Goal: Information Seeking & Learning: Learn about a topic

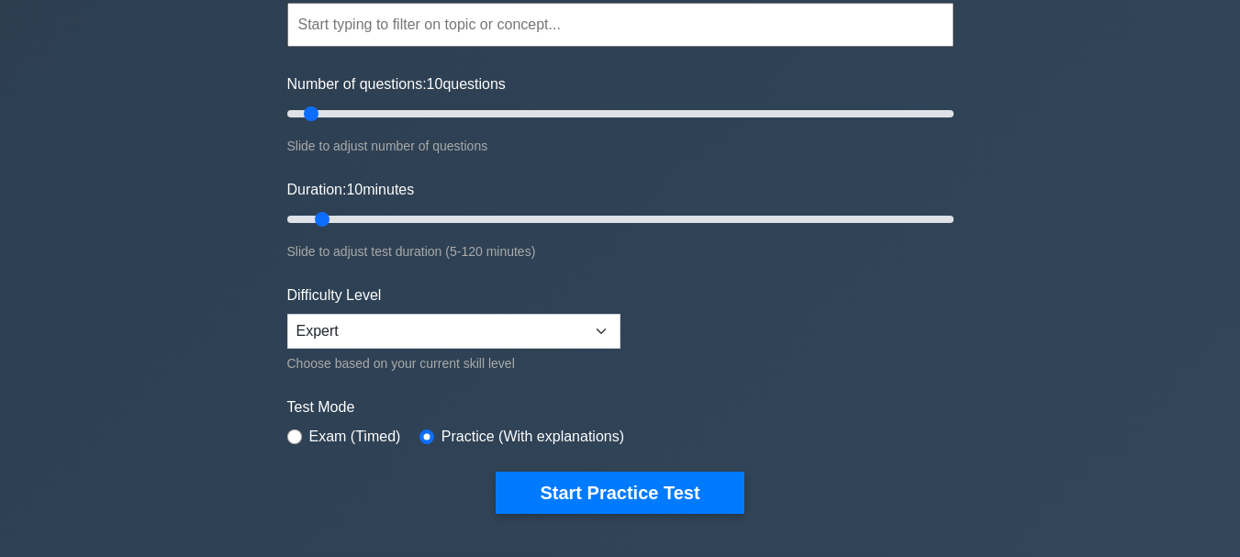
scroll to position [218, 0]
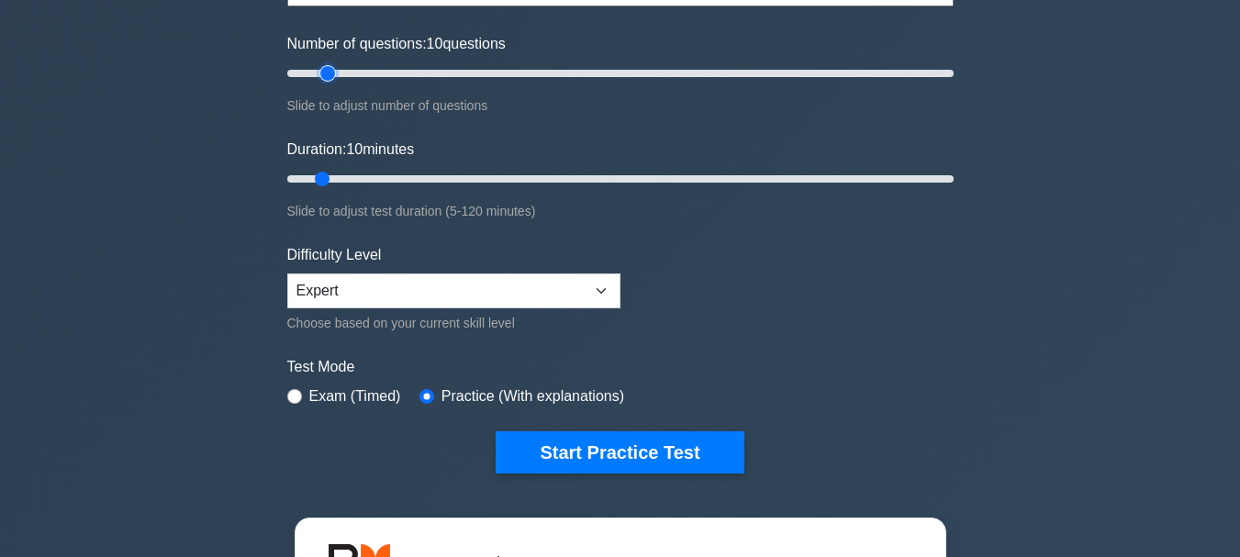
type input "15"
click at [332, 71] on input "Number of questions: 10 questions" at bounding box center [620, 73] width 666 height 22
type input "15"
click at [344, 172] on input "Duration: 10 minutes" at bounding box center [620, 179] width 666 height 22
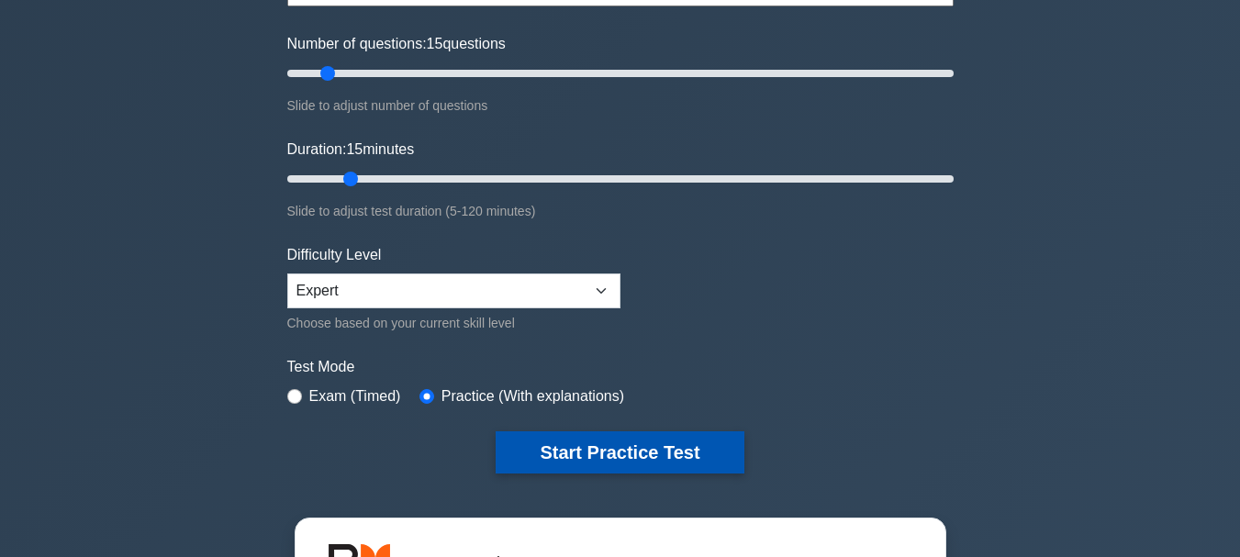
click at [583, 451] on button "Start Practice Test" at bounding box center [619, 452] width 248 height 42
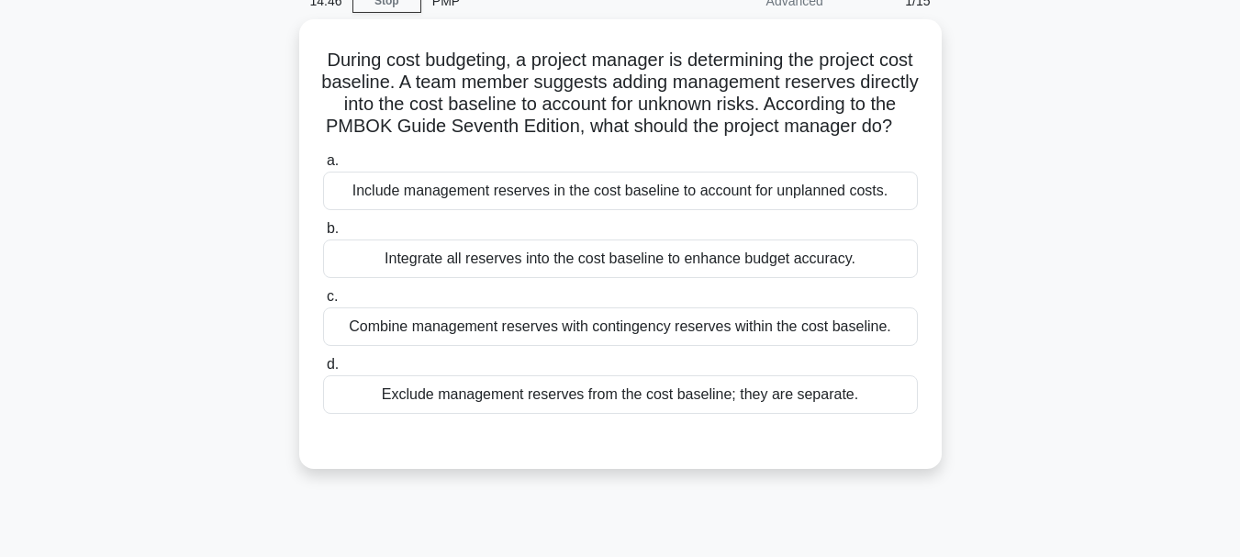
scroll to position [99, 0]
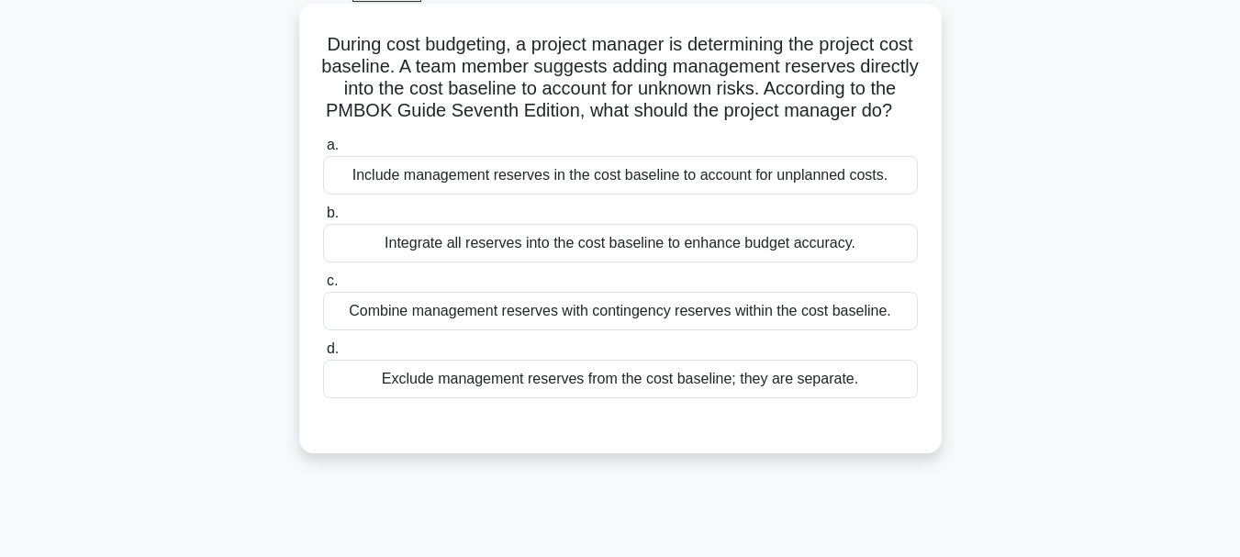
click at [721, 398] on div "Exclude management reserves from the cost baseline; they are separate." at bounding box center [620, 379] width 595 height 39
click at [323, 355] on input "d. Exclude management reserves from the cost baseline; they are separate." at bounding box center [323, 349] width 0 height 12
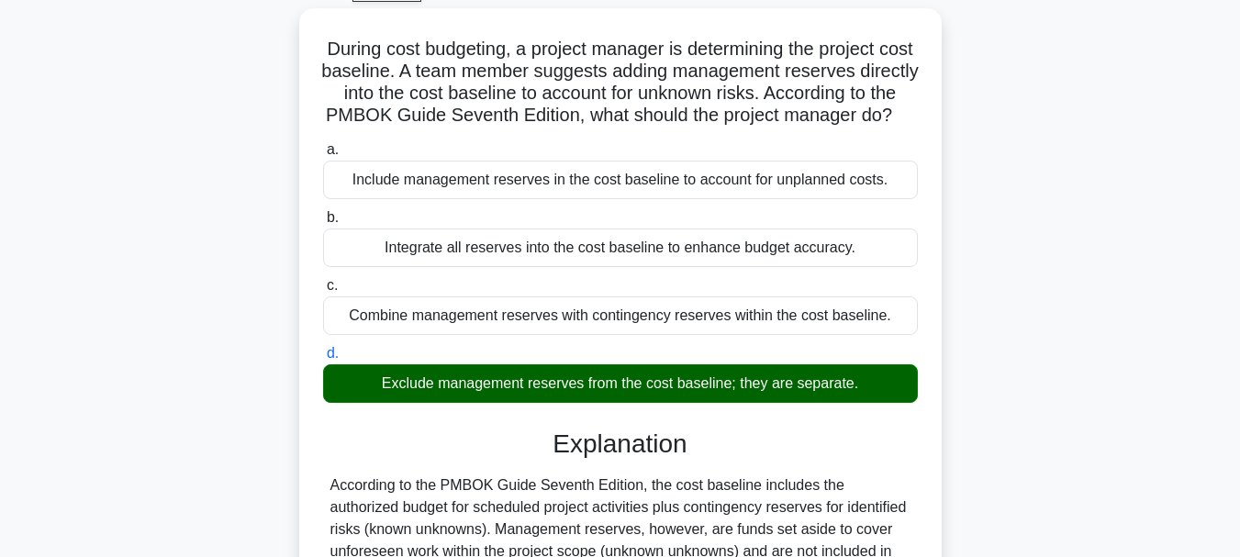
scroll to position [434, 0]
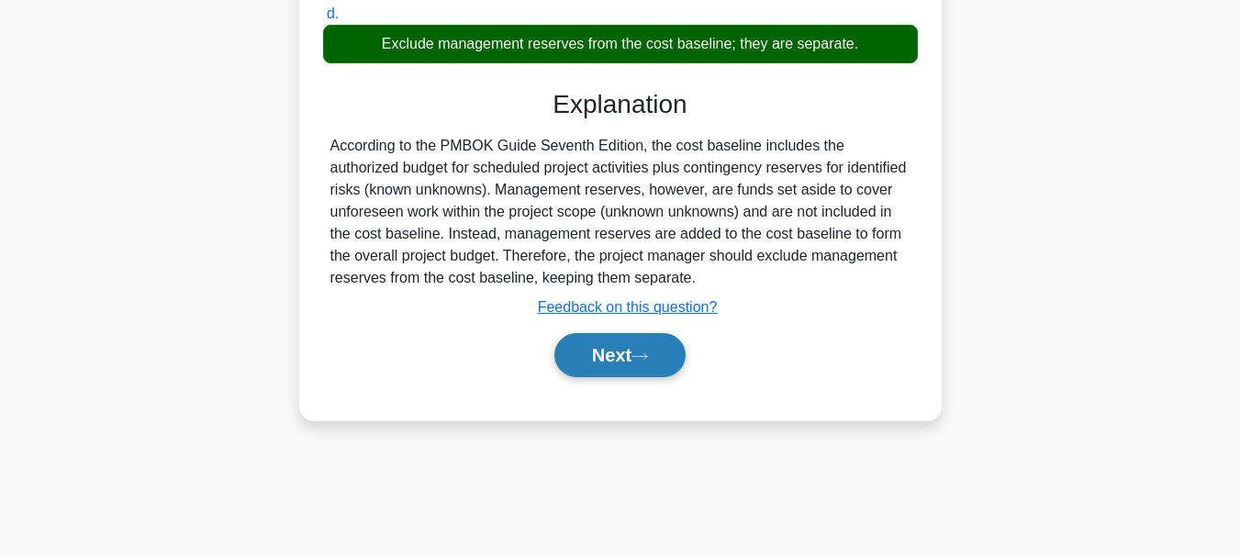
click at [660, 370] on button "Next" at bounding box center [619, 355] width 131 height 44
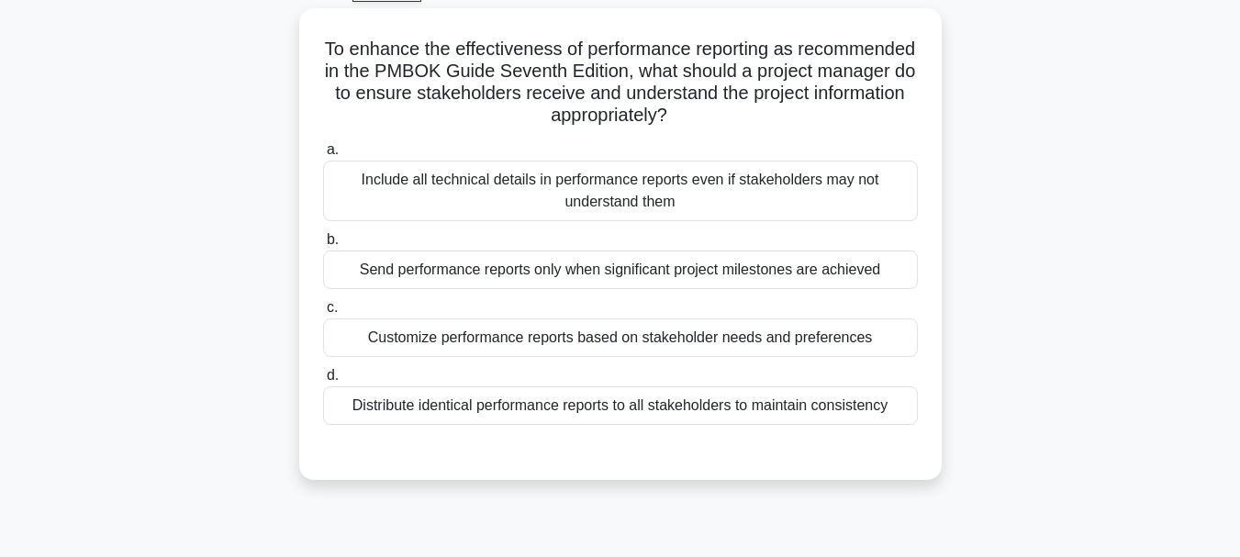
scroll to position [101, 0]
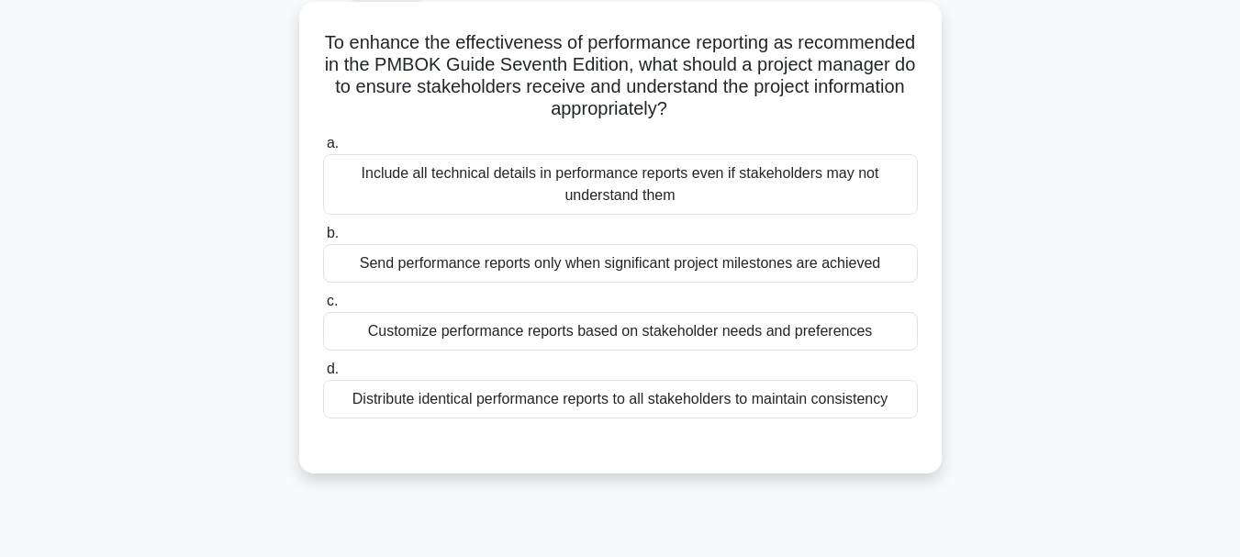
click at [735, 330] on div "Customize performance reports based on stakeholder needs and preferences" at bounding box center [620, 331] width 595 height 39
click at [323, 307] on input "c. Customize performance reports based on stakeholder needs and preferences" at bounding box center [323, 301] width 0 height 12
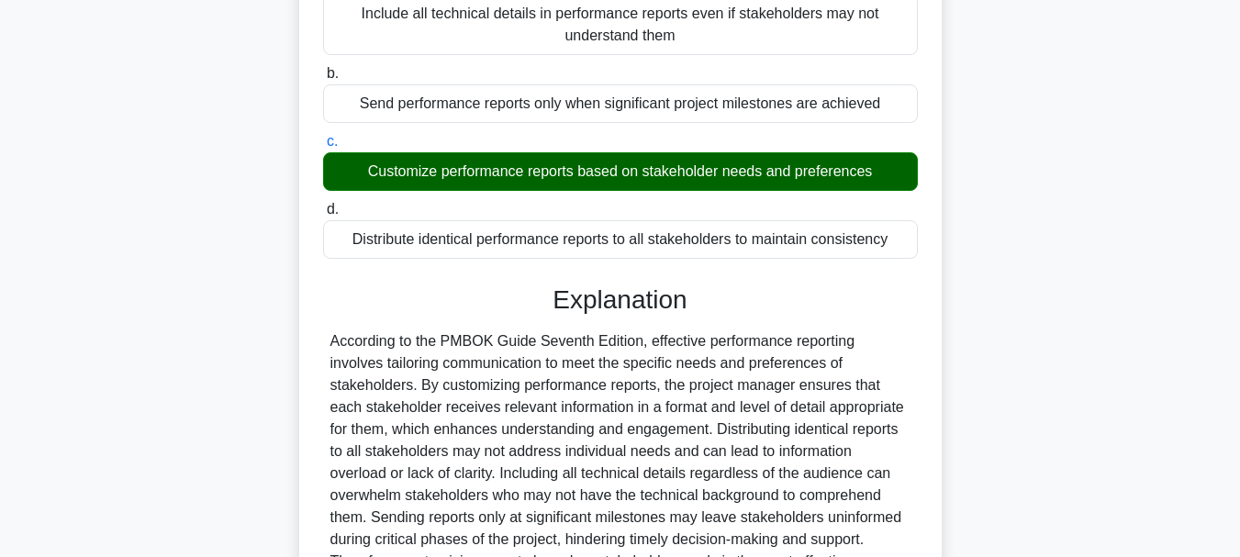
scroll to position [443, 0]
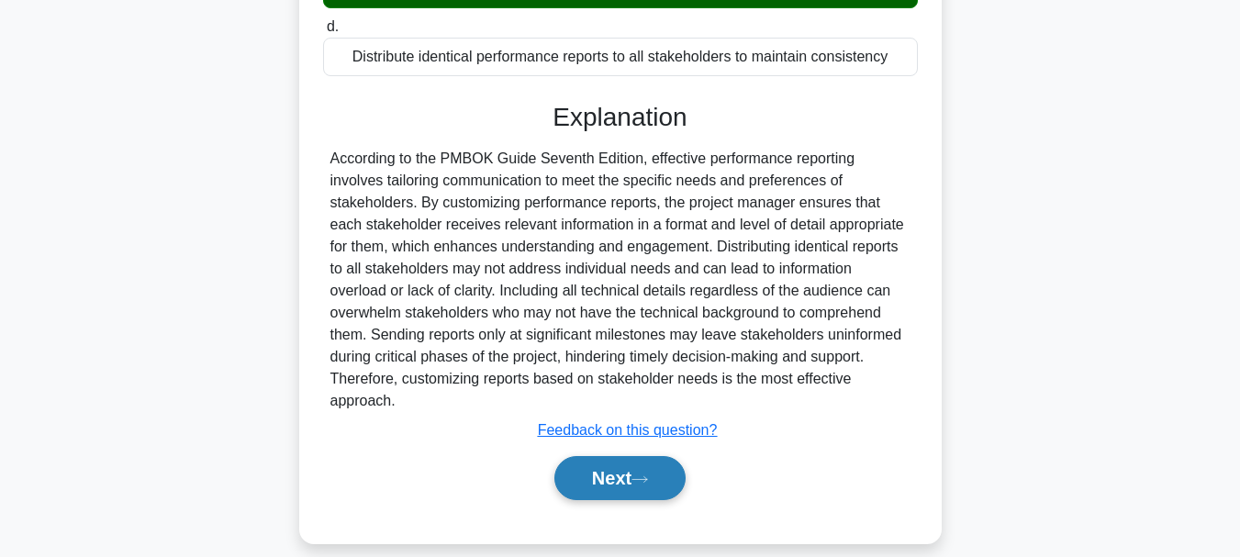
click at [612, 467] on button "Next" at bounding box center [619, 478] width 131 height 44
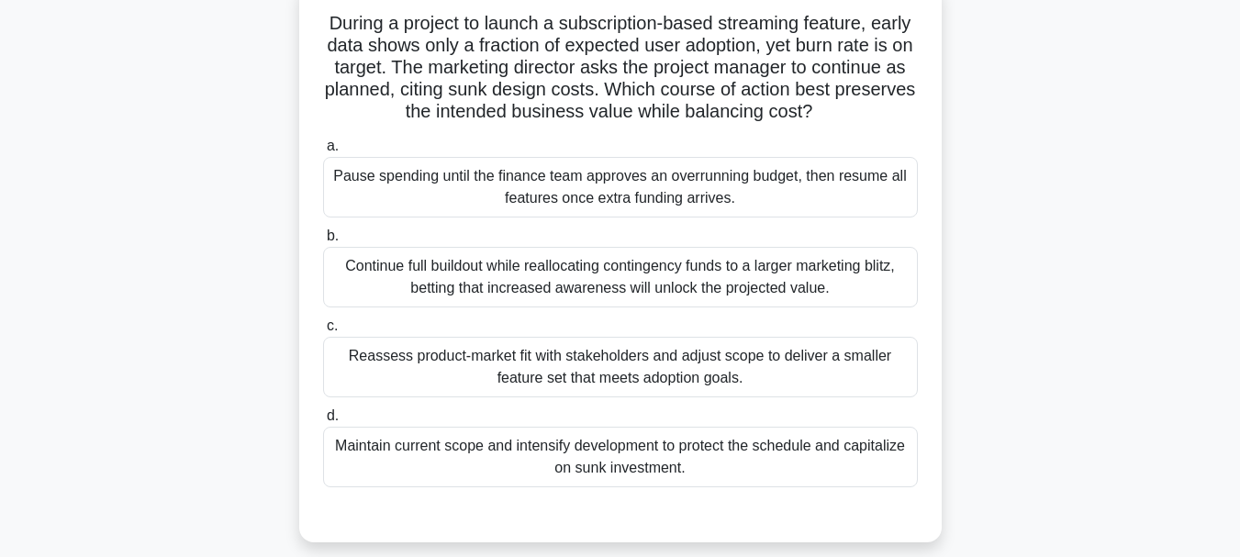
scroll to position [127, 0]
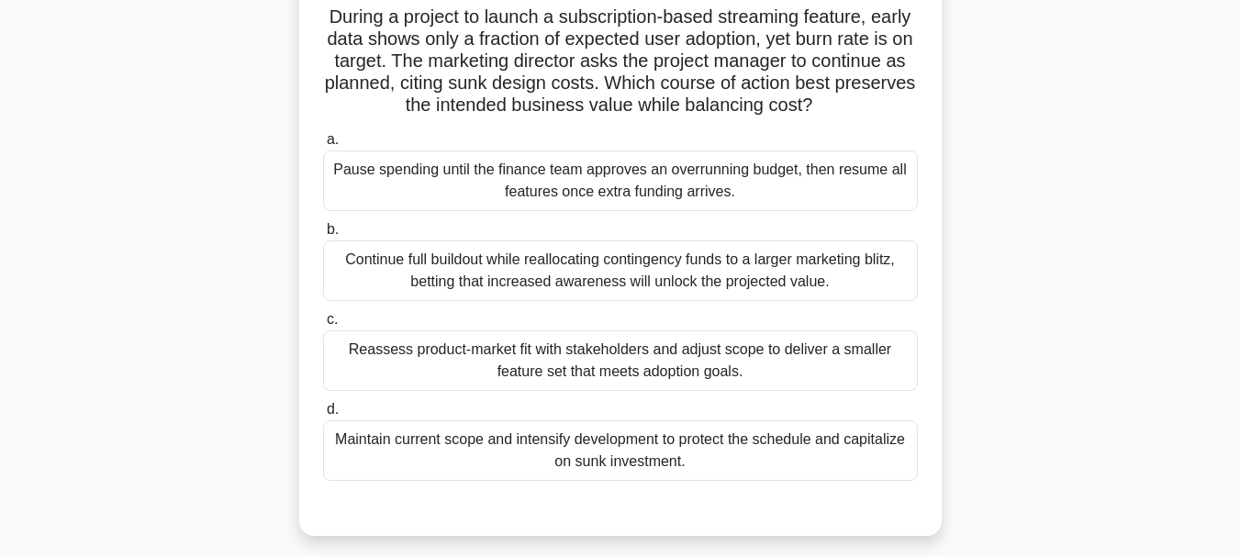
click at [643, 360] on div "Reassess product-market fit with stakeholders and adjust scope to deliver a sma…" at bounding box center [620, 360] width 595 height 61
click at [323, 326] on input "c. Reassess product-market fit with stakeholders and adjust scope to deliver a …" at bounding box center [323, 320] width 0 height 12
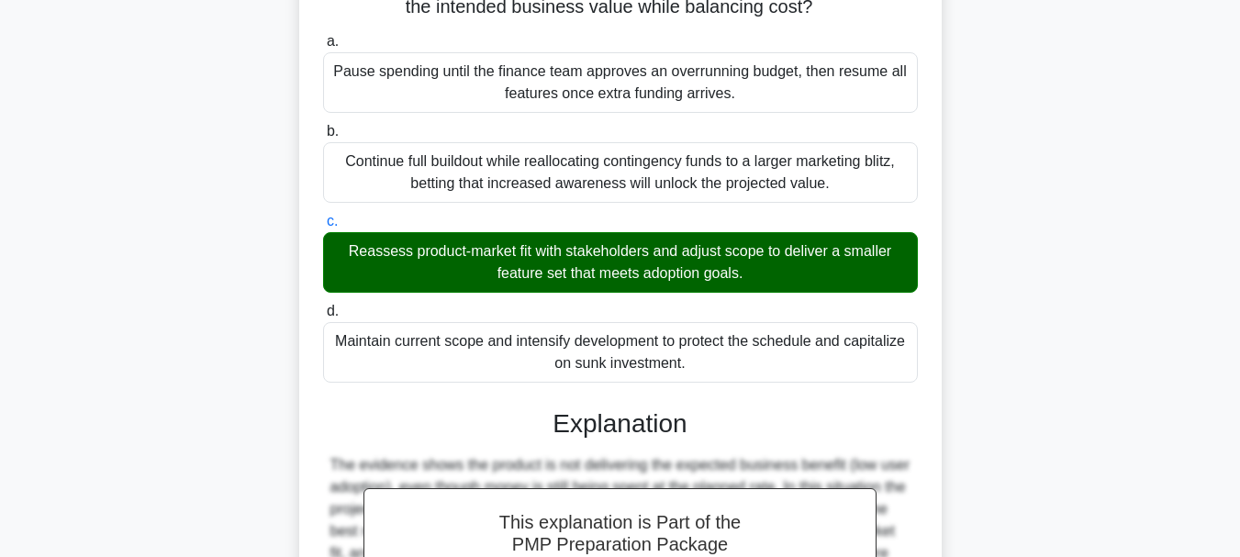
scroll to position [641, 0]
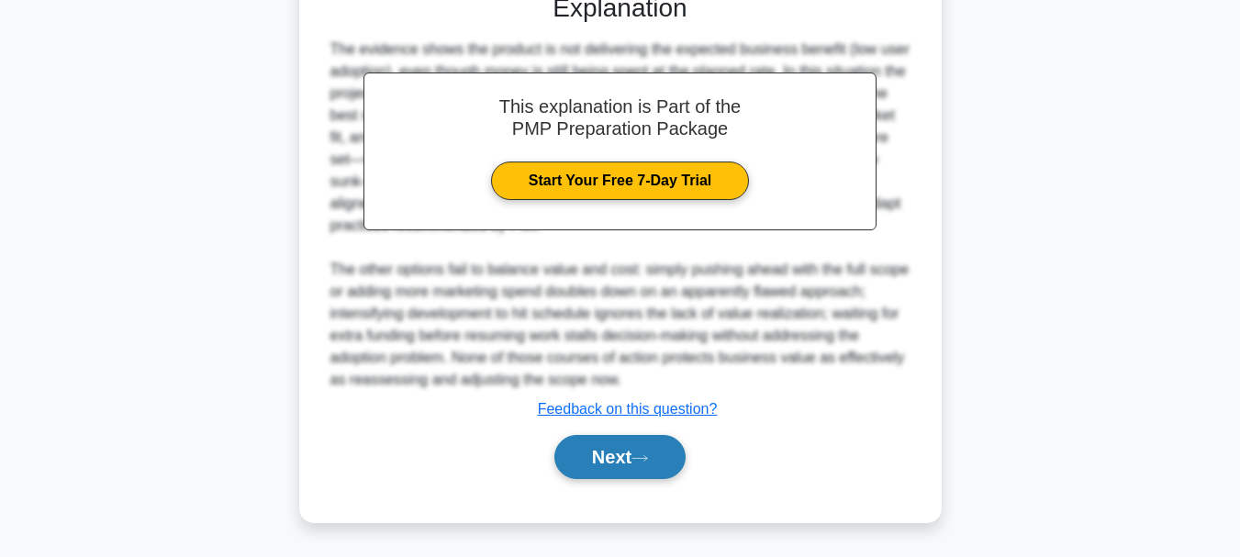
click at [619, 449] on button "Next" at bounding box center [619, 457] width 131 height 44
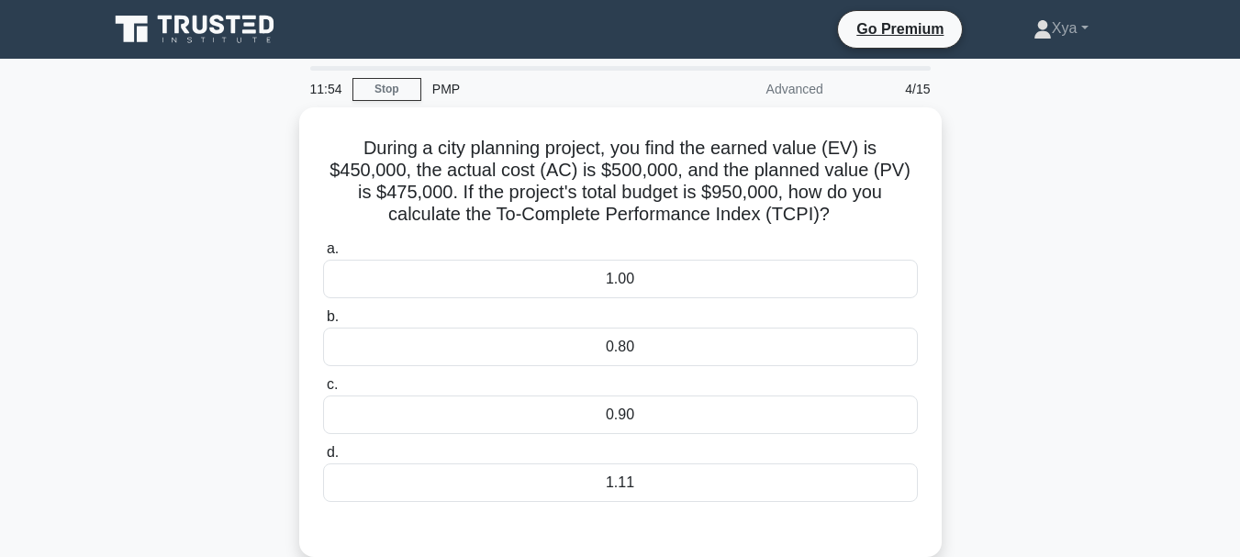
scroll to position [8, 0]
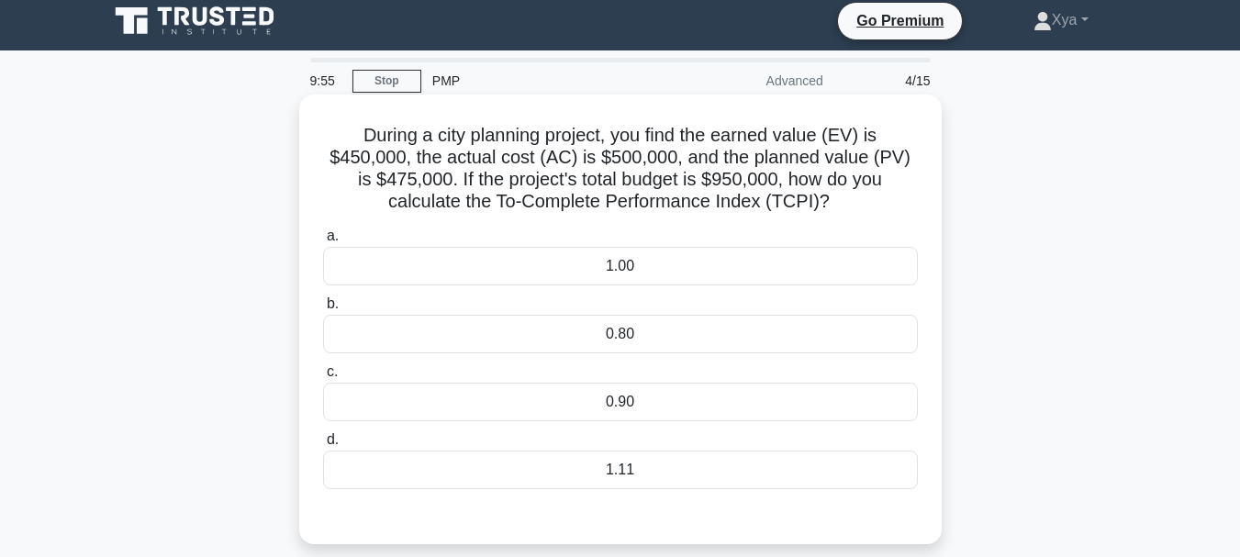
click at [671, 455] on div "1.11" at bounding box center [620, 470] width 595 height 39
click at [323, 446] on input "d. 1.11" at bounding box center [323, 440] width 0 height 12
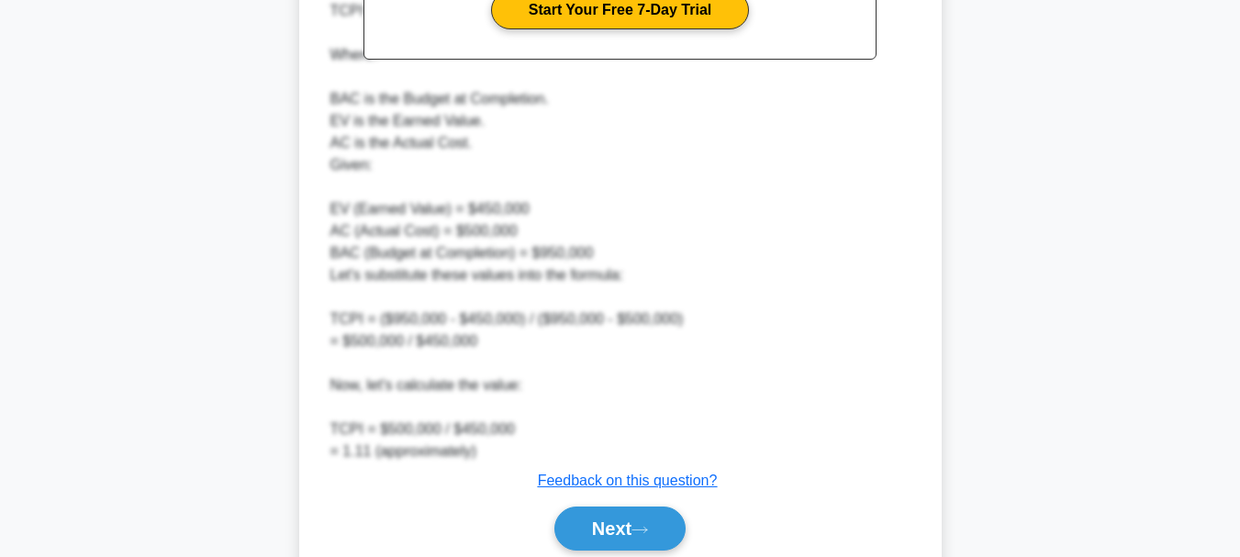
scroll to position [773, 0]
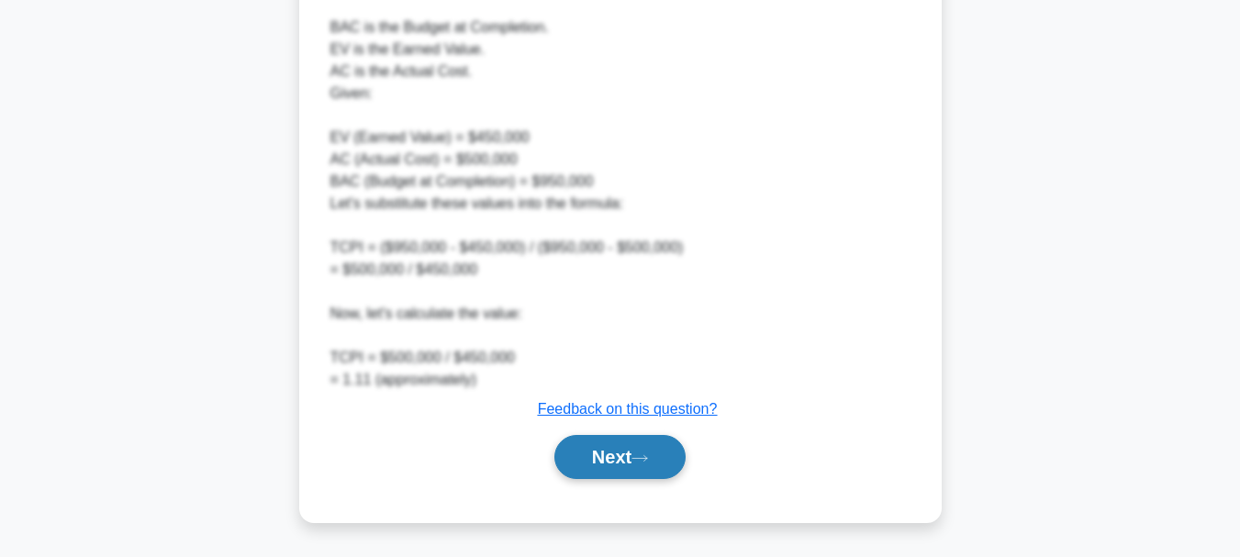
click at [614, 455] on button "Next" at bounding box center [619, 457] width 131 height 44
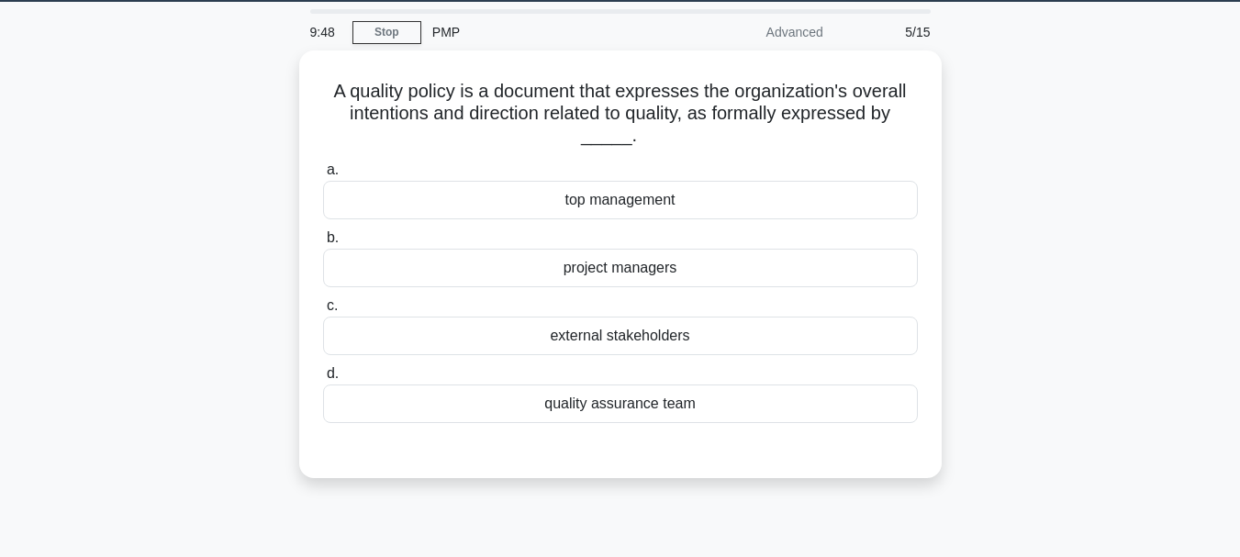
scroll to position [62, 0]
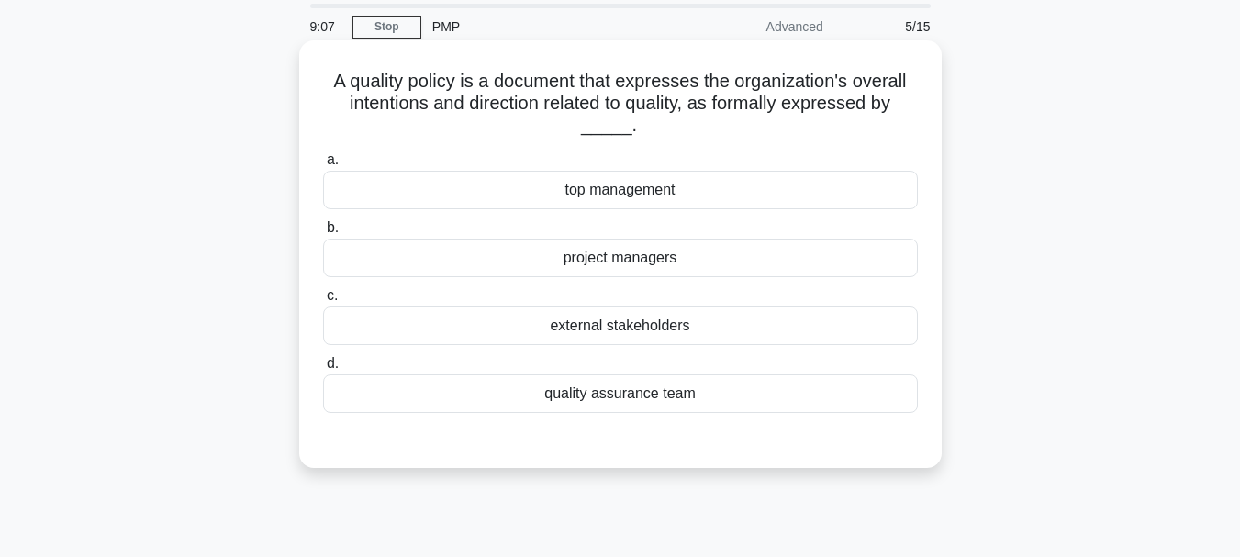
click at [619, 406] on div "quality assurance team" at bounding box center [620, 393] width 595 height 39
click at [323, 370] on input "d. quality assurance team" at bounding box center [323, 364] width 0 height 12
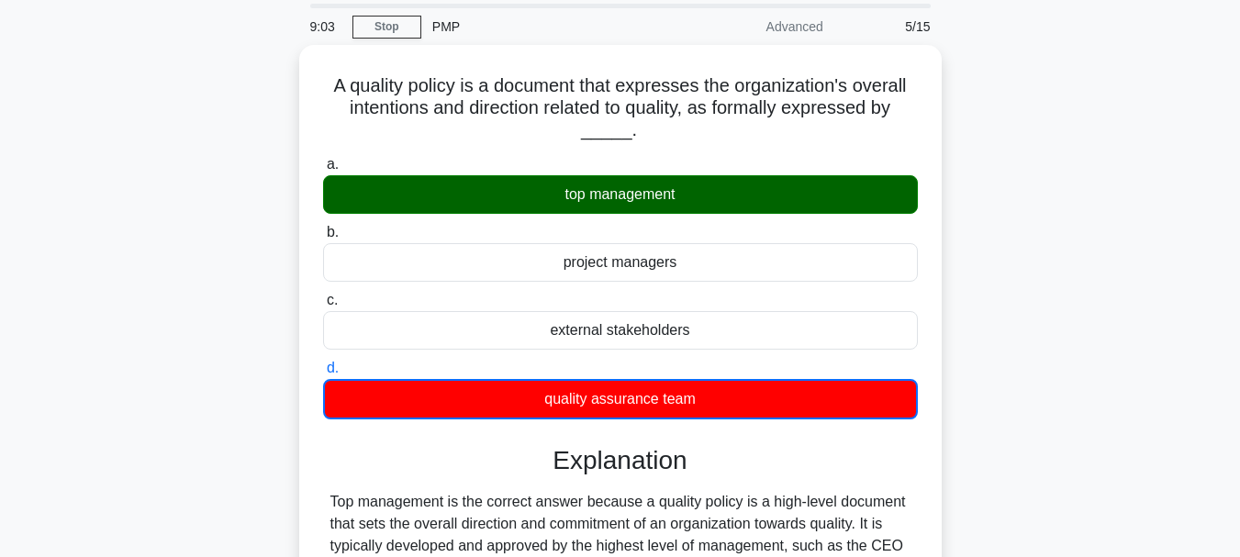
scroll to position [511, 0]
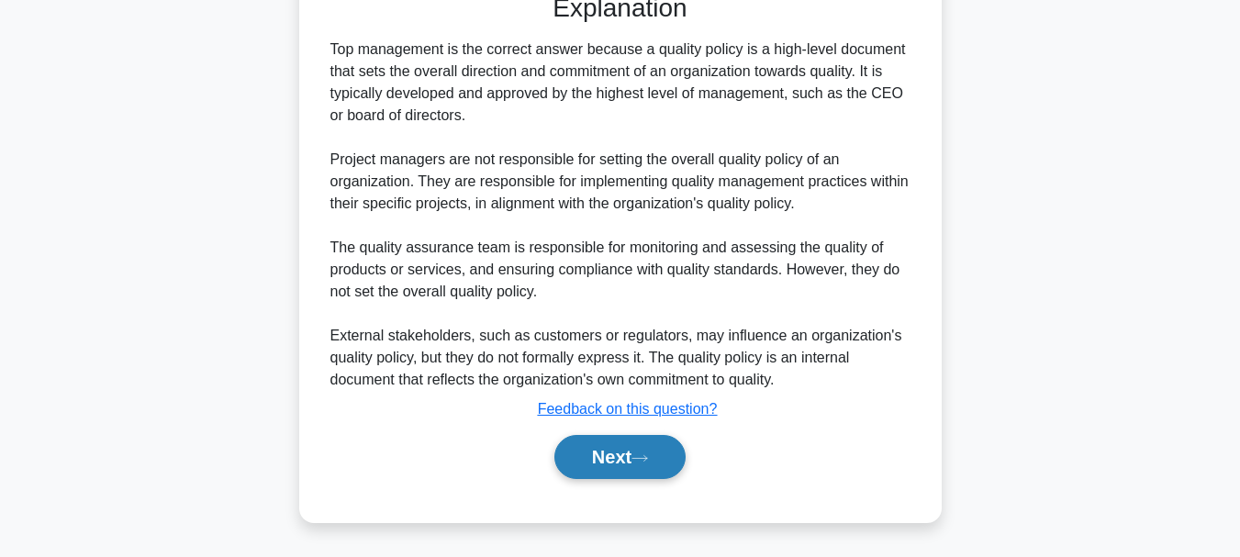
click at [640, 456] on icon at bounding box center [639, 458] width 17 height 10
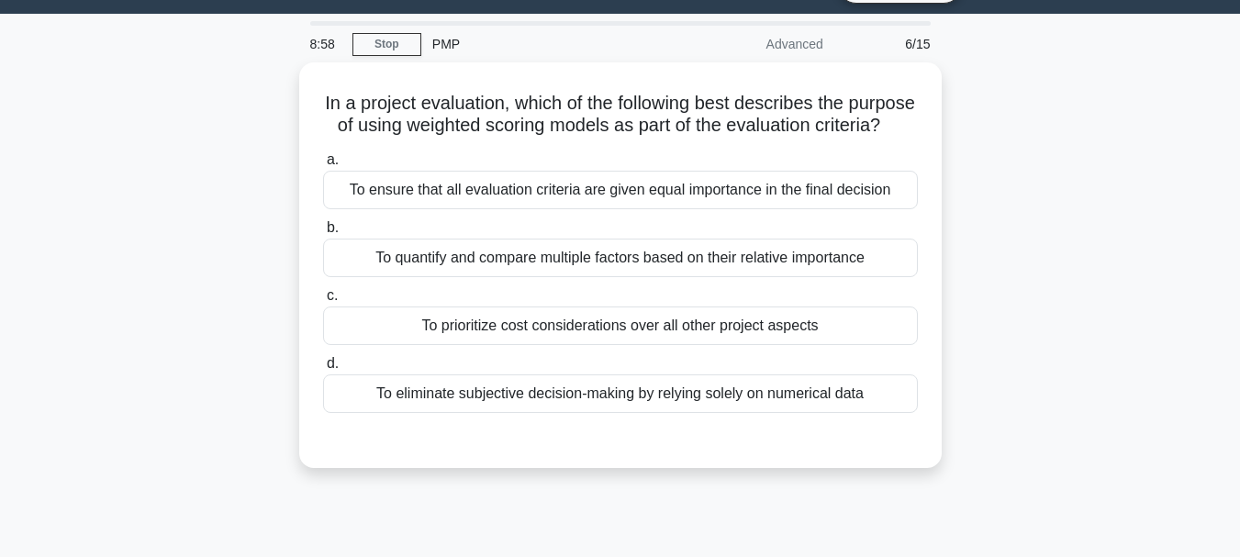
scroll to position [43, 0]
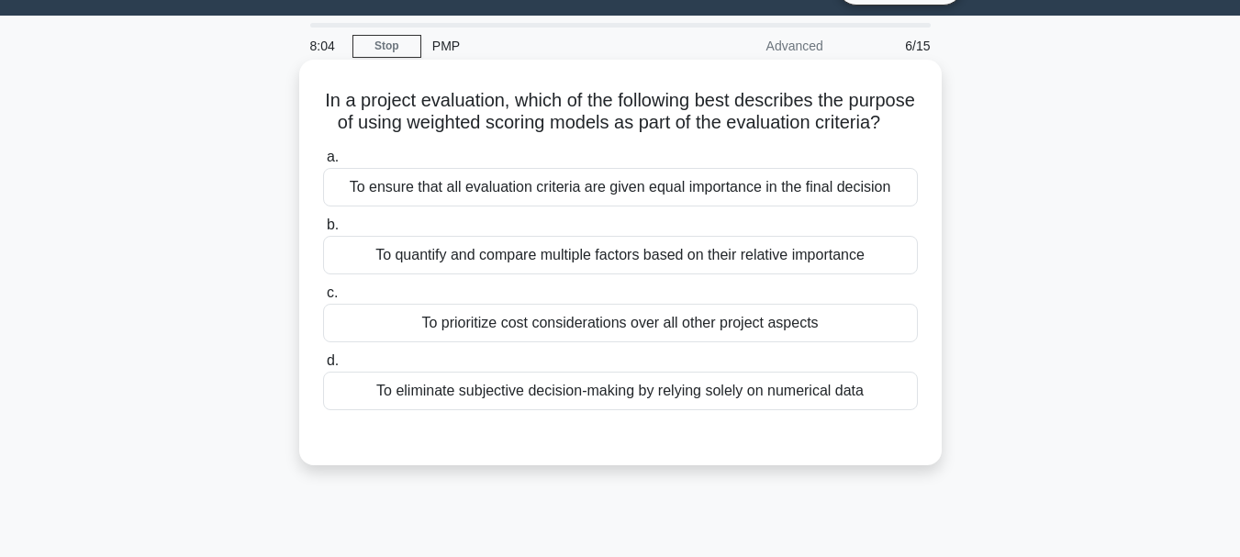
click at [749, 274] on div "To quantify and compare multiple factors based on their relative importance" at bounding box center [620, 255] width 595 height 39
click at [323, 231] on input "b. To quantify and compare multiple factors based on their relative importance" at bounding box center [323, 225] width 0 height 12
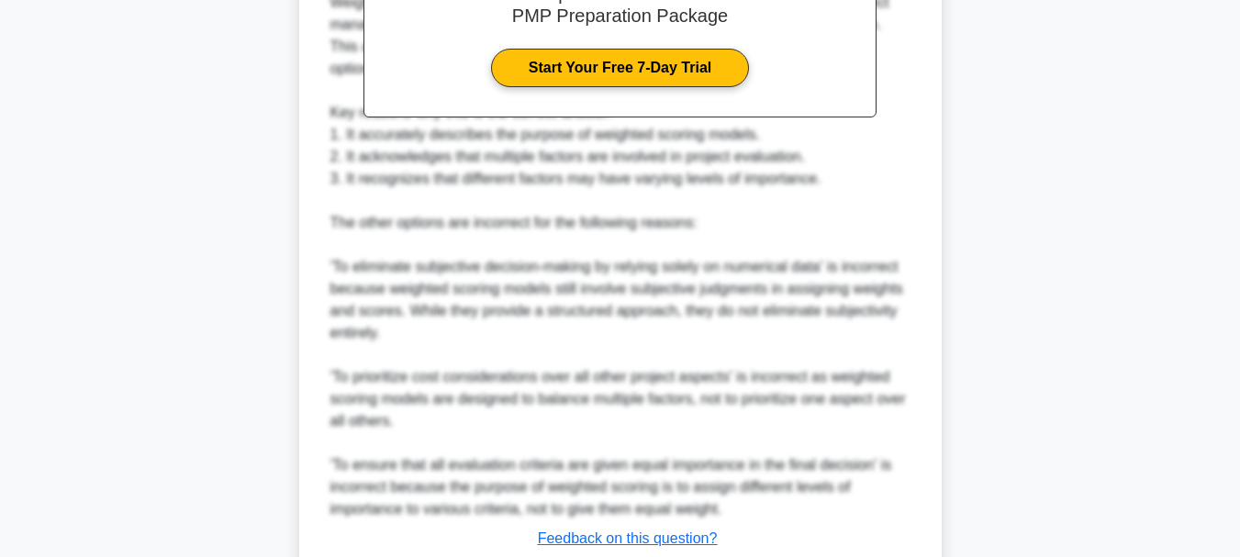
scroll to position [729, 0]
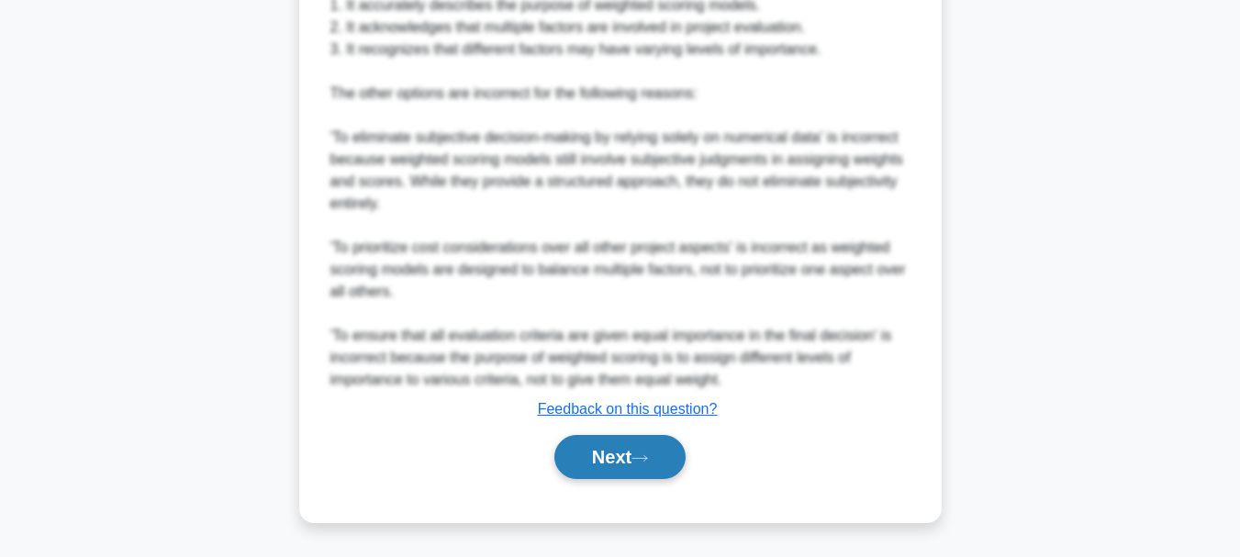
click at [618, 457] on button "Next" at bounding box center [619, 457] width 131 height 44
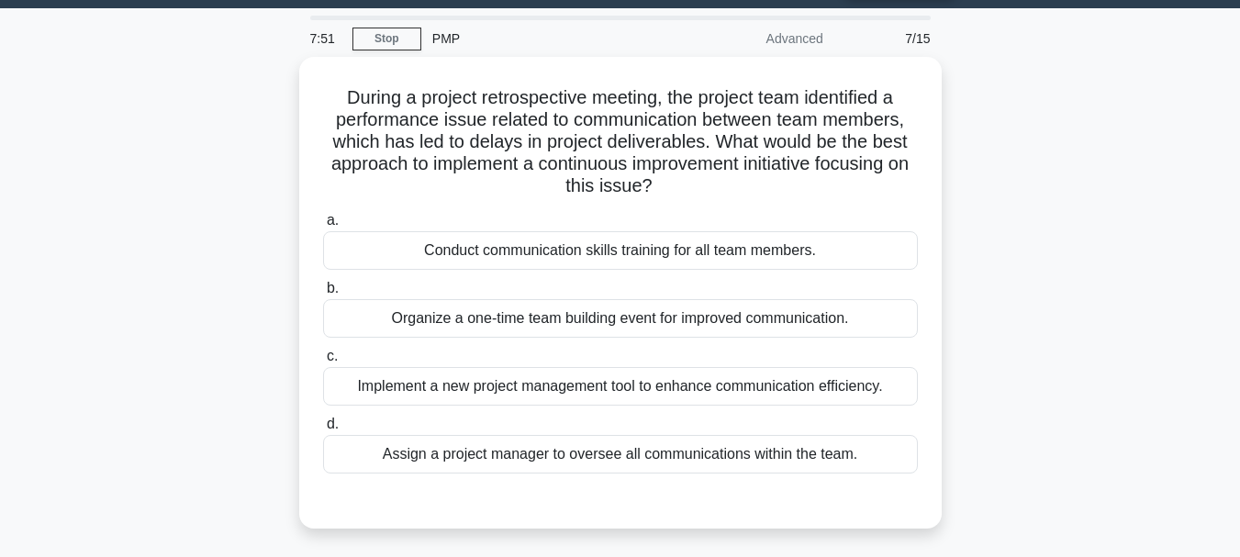
scroll to position [52, 0]
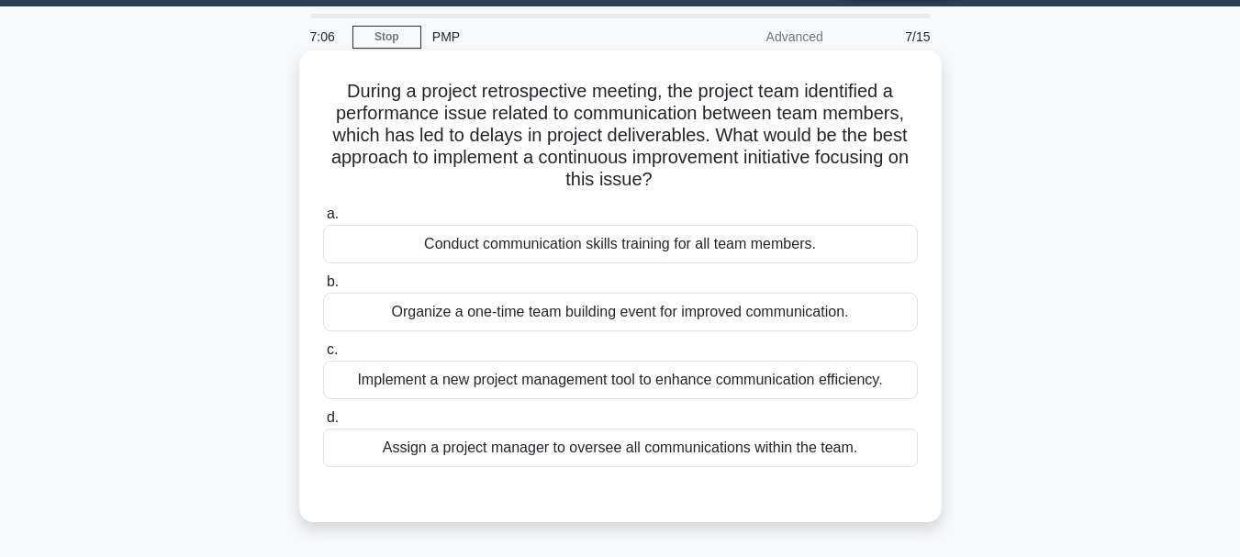
click at [621, 237] on div "Conduct communication skills training for all team members." at bounding box center [620, 244] width 595 height 39
click at [323, 220] on input "a. Conduct communication skills training for all team members." at bounding box center [323, 214] width 0 height 12
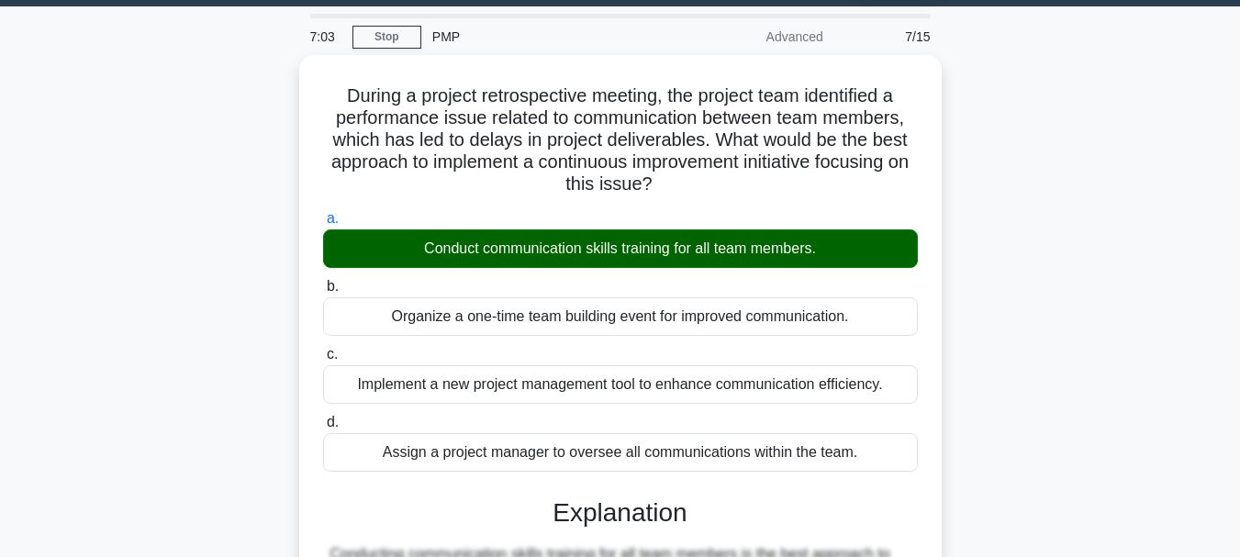
scroll to position [641, 0]
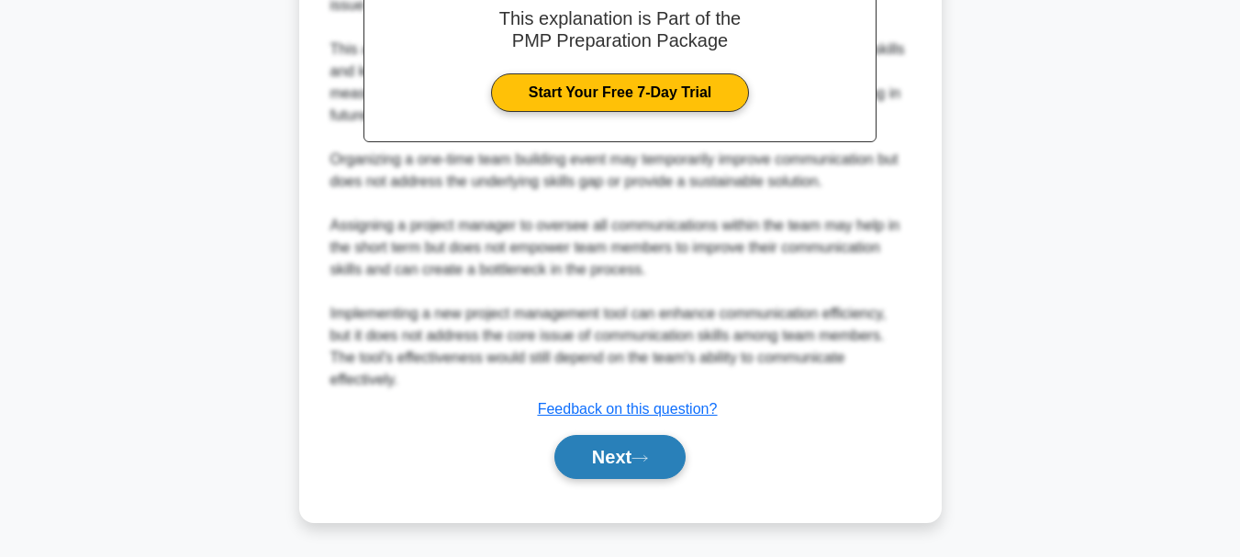
click at [595, 456] on button "Next" at bounding box center [619, 457] width 131 height 44
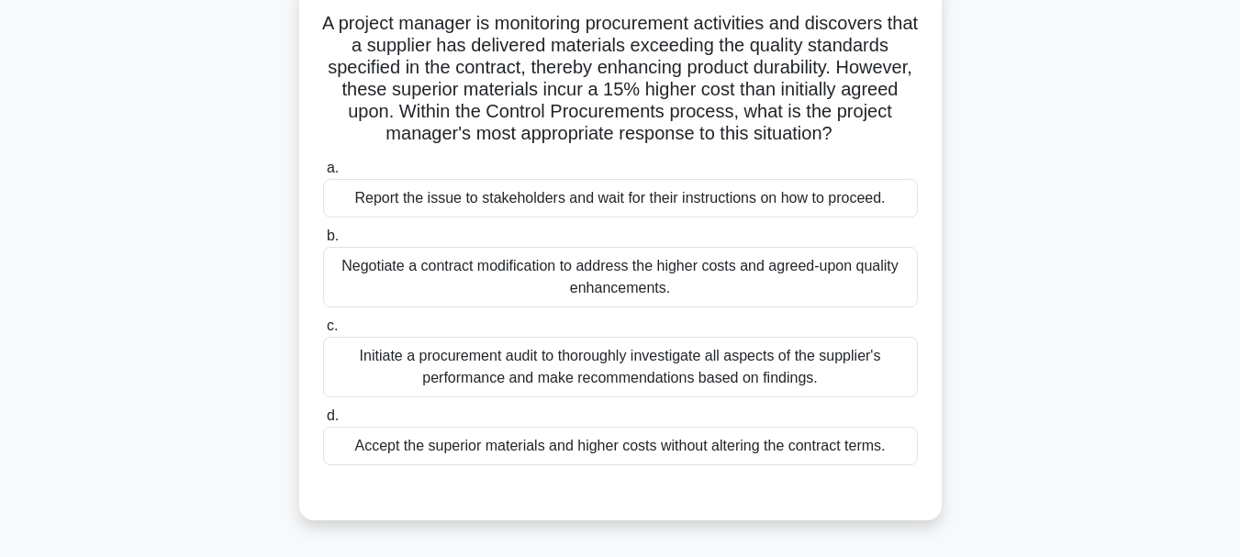
scroll to position [130, 0]
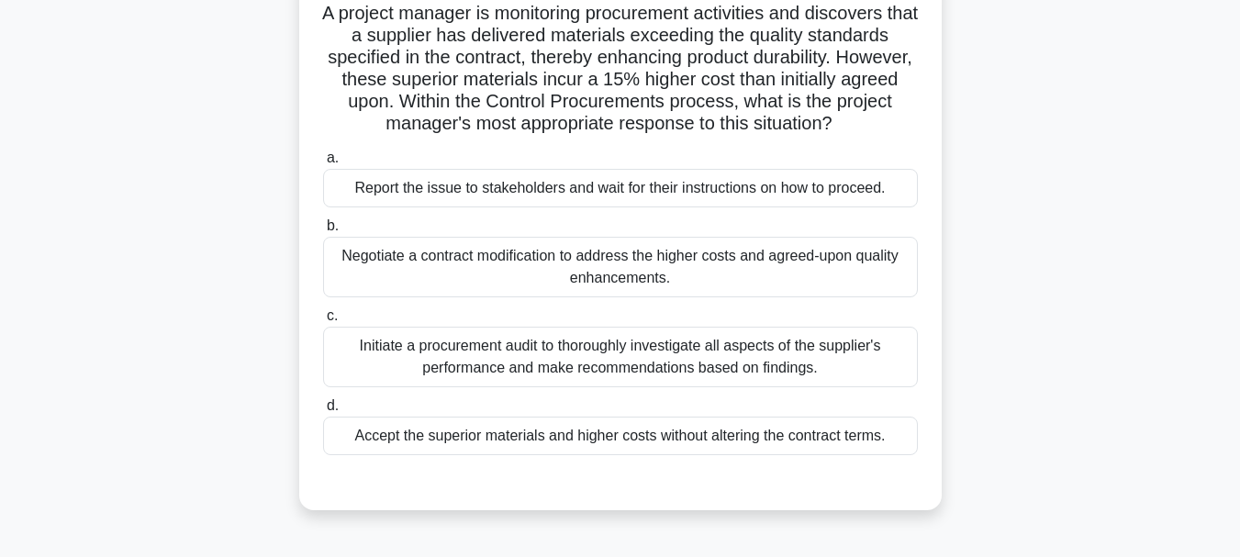
click at [788, 266] on div "Negotiate a contract modification to address the higher costs and agreed-upon q…" at bounding box center [620, 267] width 595 height 61
click at [323, 232] on input "b. Negotiate a contract modification to address the higher costs and agreed-upo…" at bounding box center [323, 226] width 0 height 12
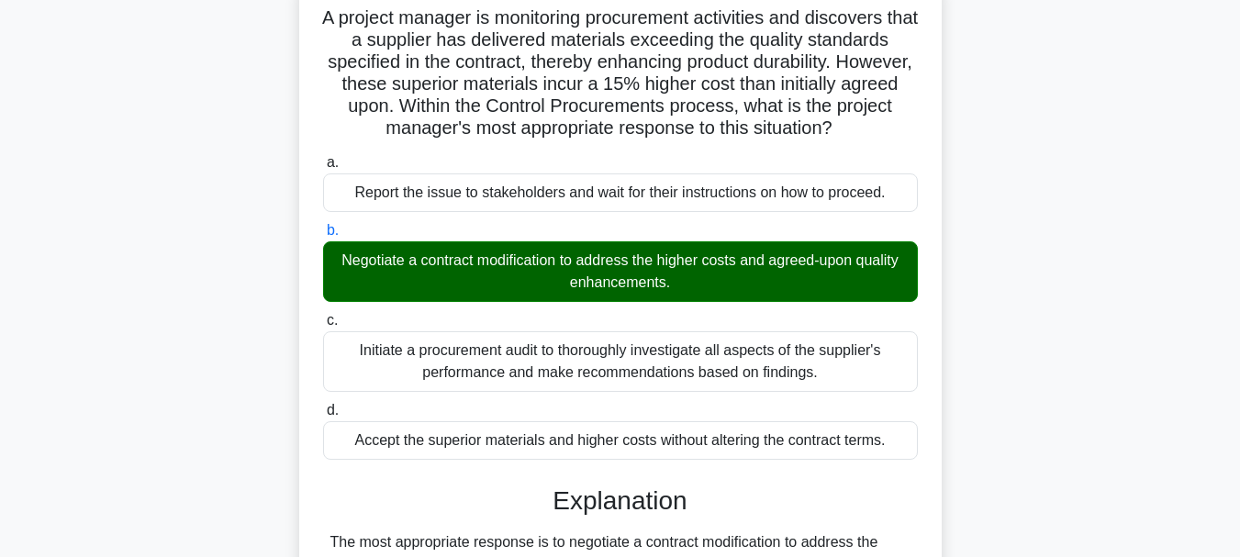
scroll to position [434, 0]
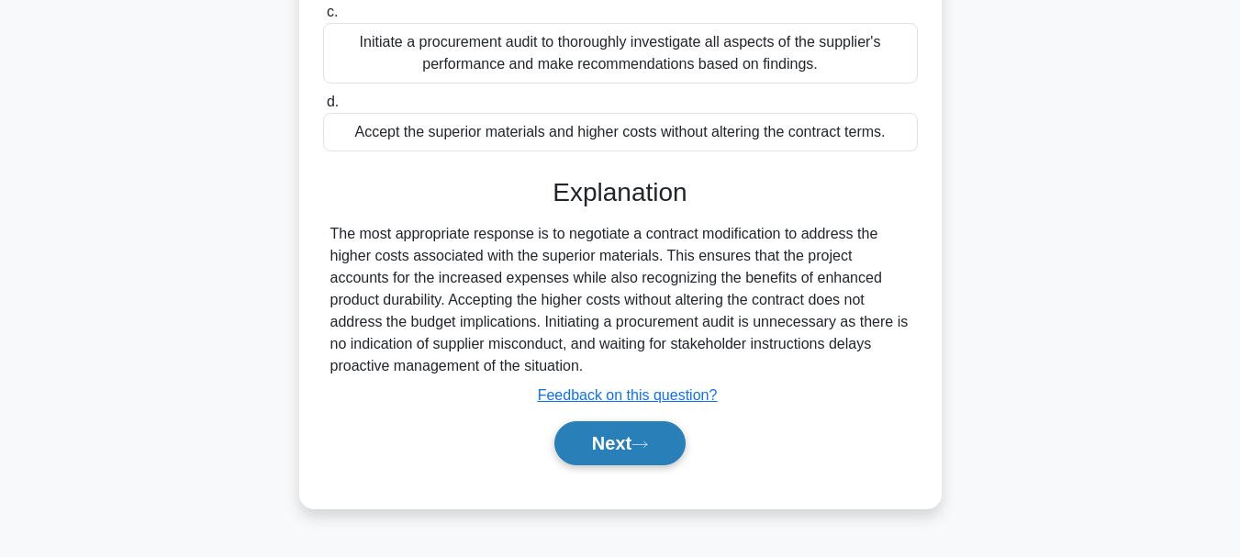
click at [616, 444] on button "Next" at bounding box center [619, 443] width 131 height 44
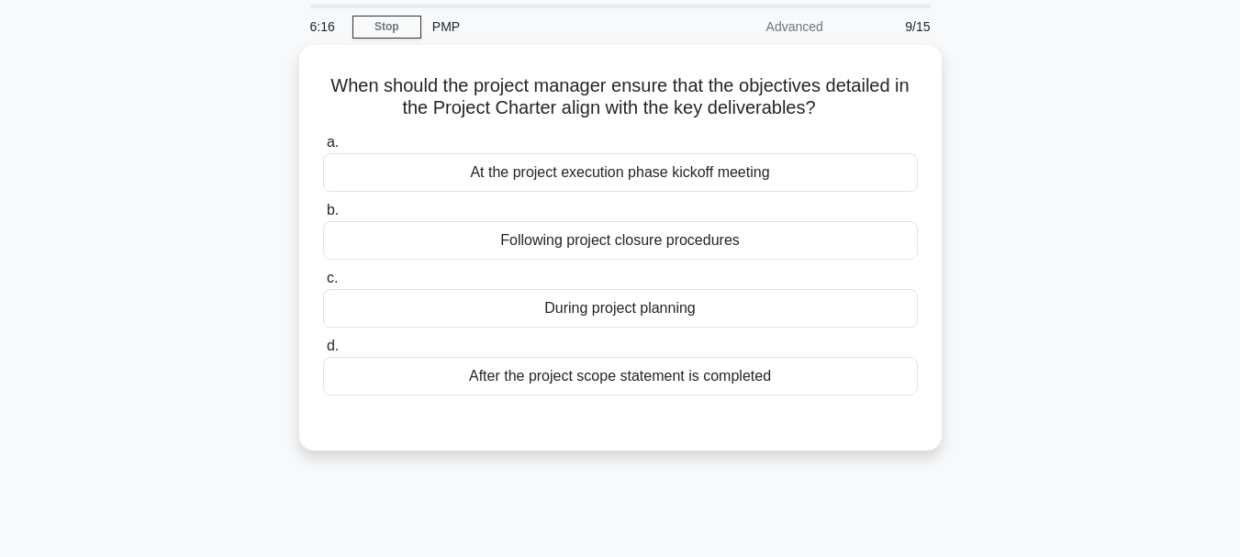
scroll to position [41, 0]
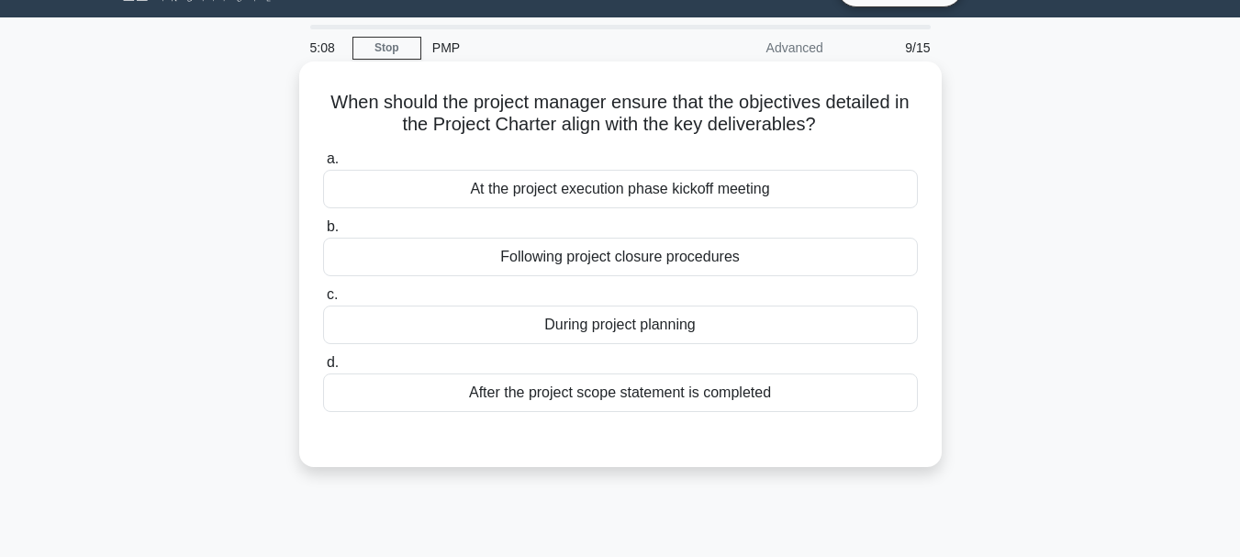
click at [717, 316] on div "During project planning" at bounding box center [620, 325] width 595 height 39
click at [323, 301] on input "c. During project planning" at bounding box center [323, 295] width 0 height 12
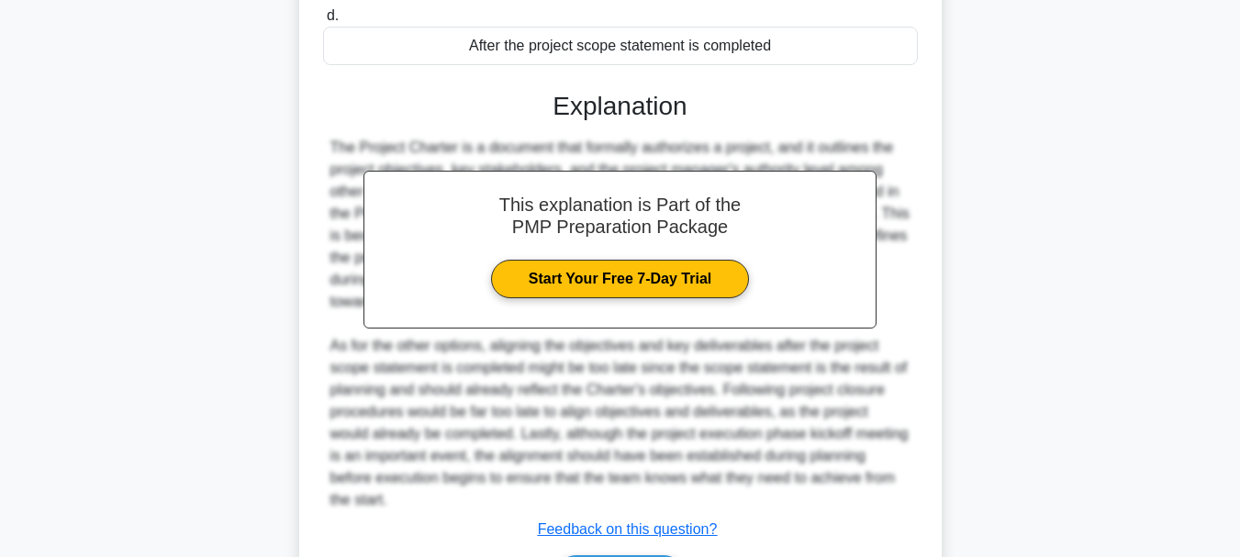
scroll to position [509, 0]
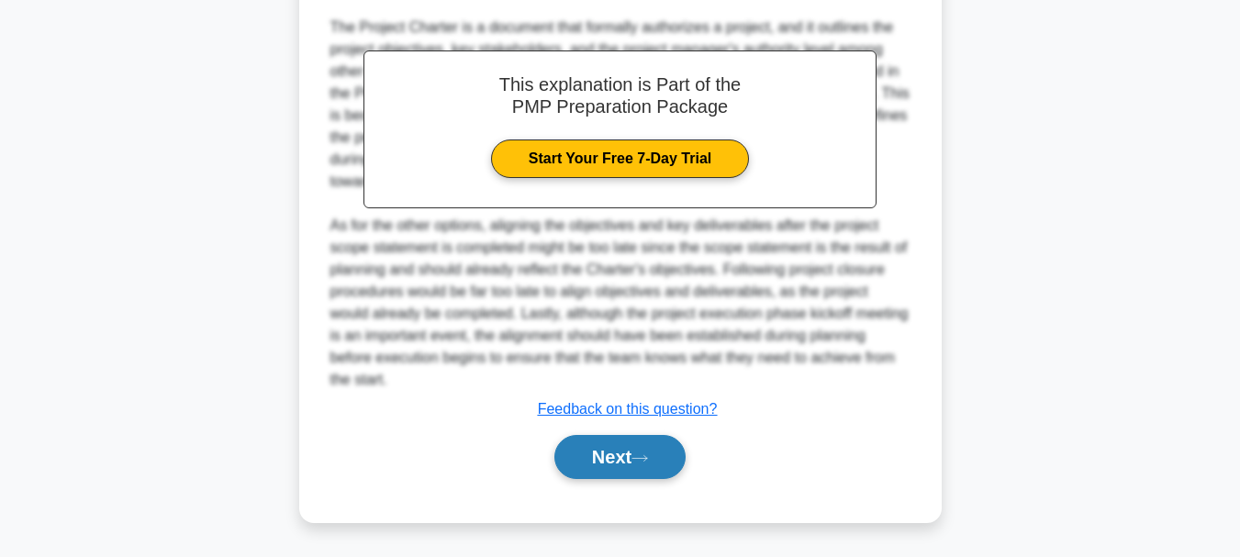
click at [631, 440] on button "Next" at bounding box center [619, 457] width 131 height 44
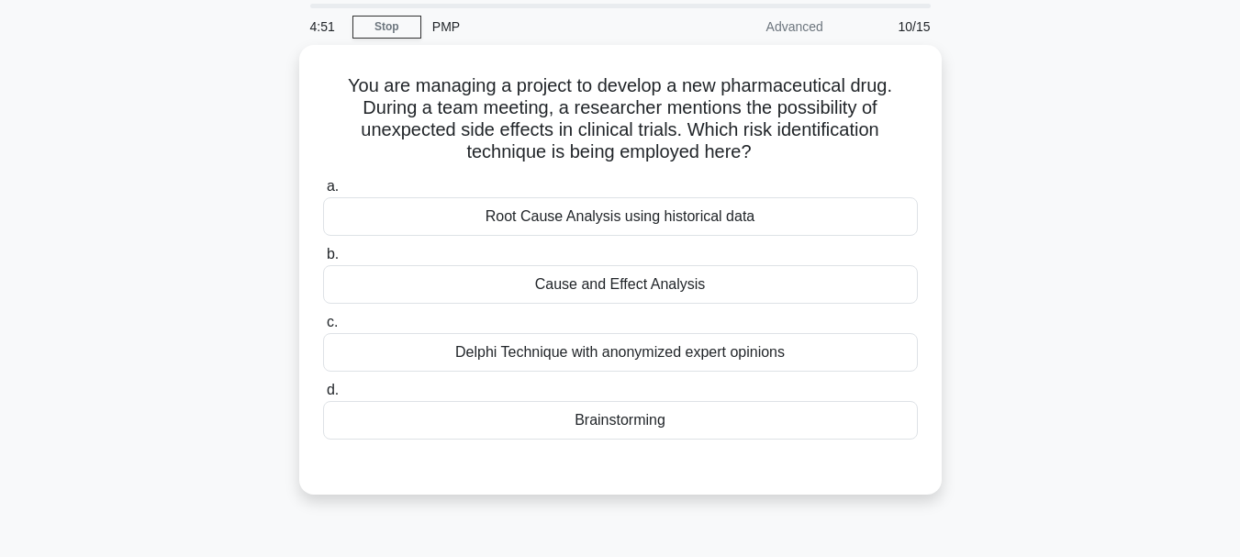
scroll to position [64, 0]
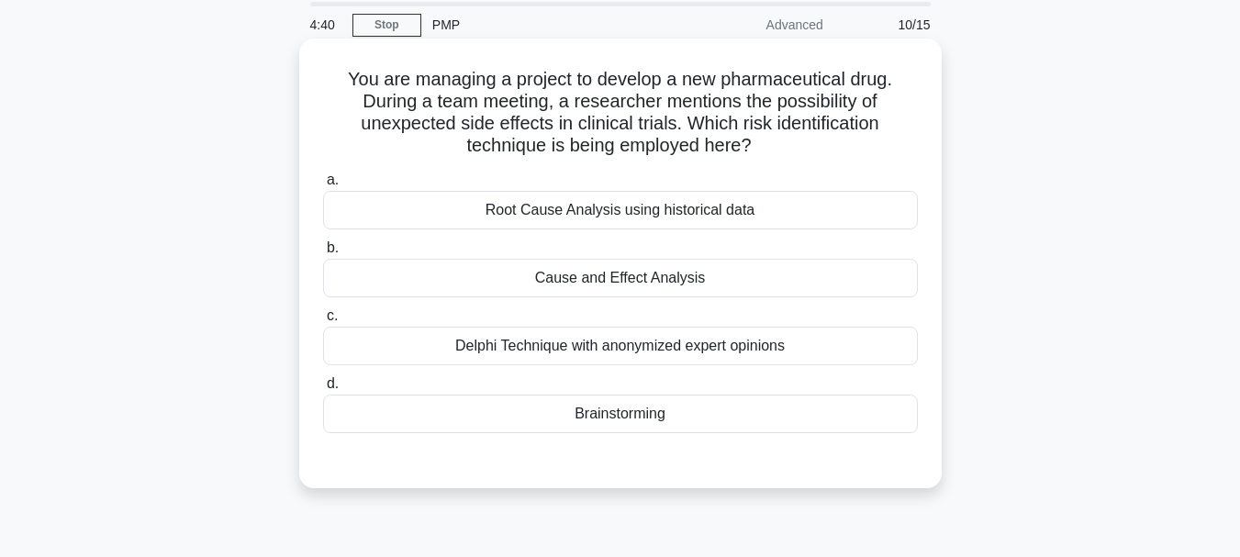
click at [655, 287] on div "Cause and Effect Analysis" at bounding box center [620, 278] width 595 height 39
click at [323, 254] on input "b. Cause and Effect Analysis" at bounding box center [323, 248] width 0 height 12
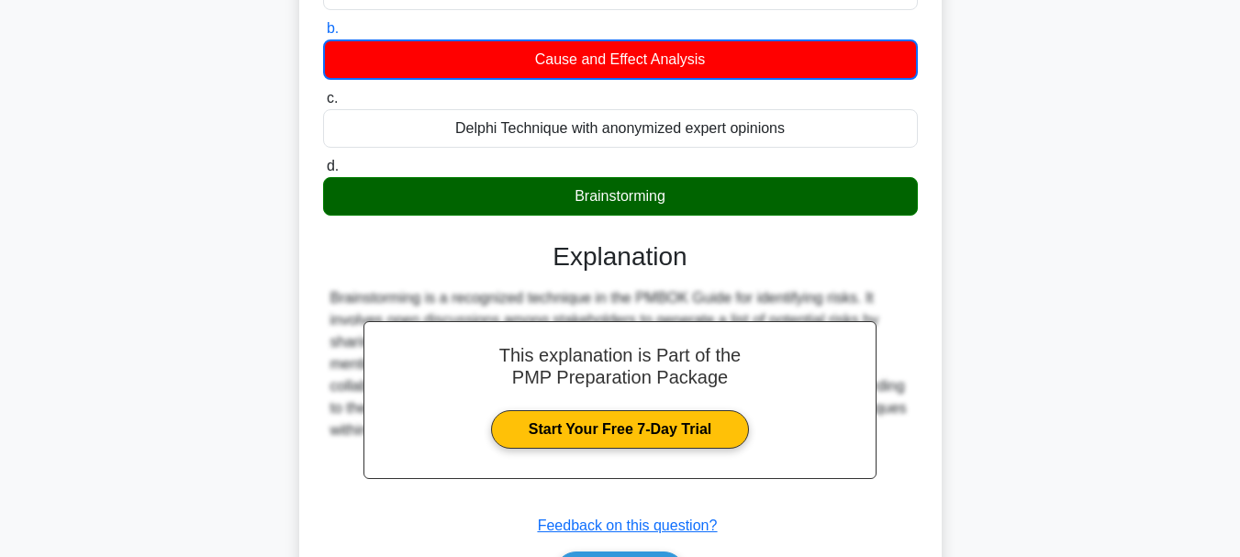
scroll to position [434, 0]
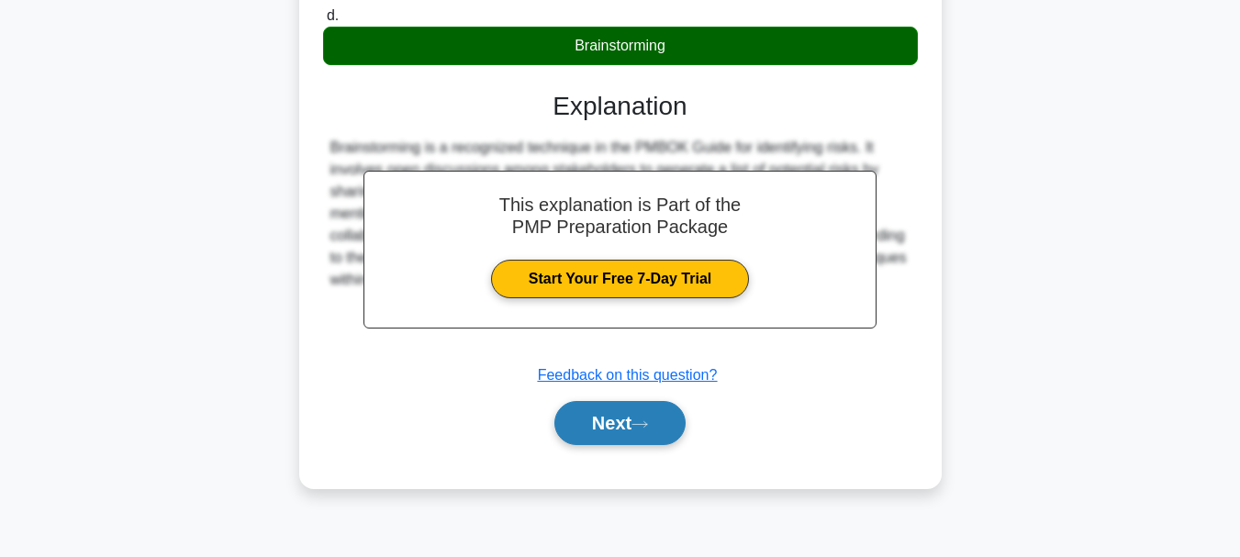
click at [649, 439] on button "Next" at bounding box center [619, 423] width 131 height 44
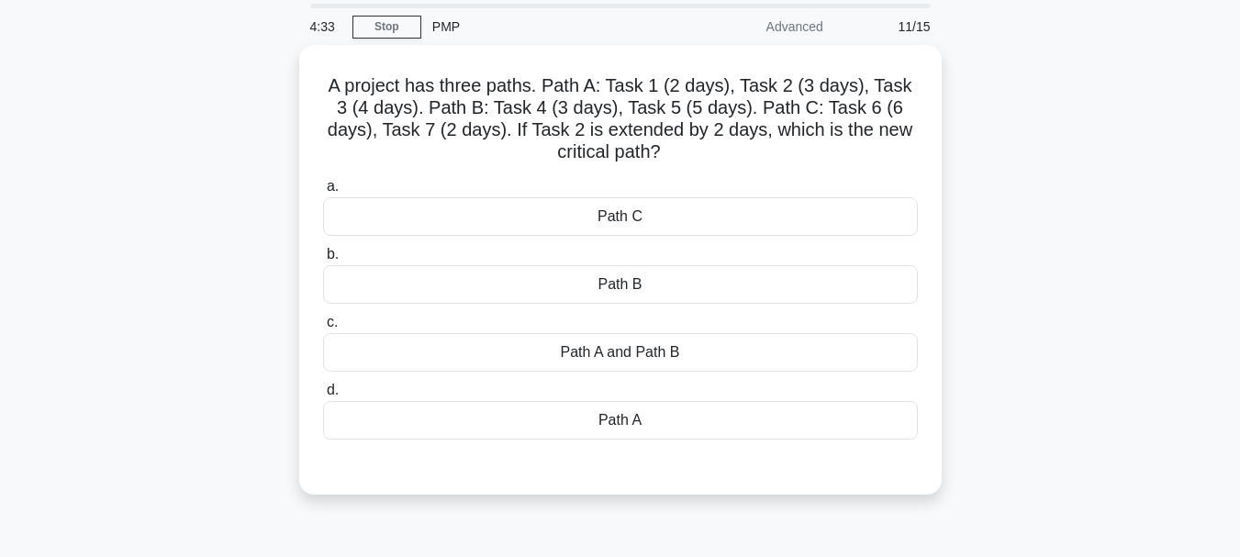
scroll to position [56, 0]
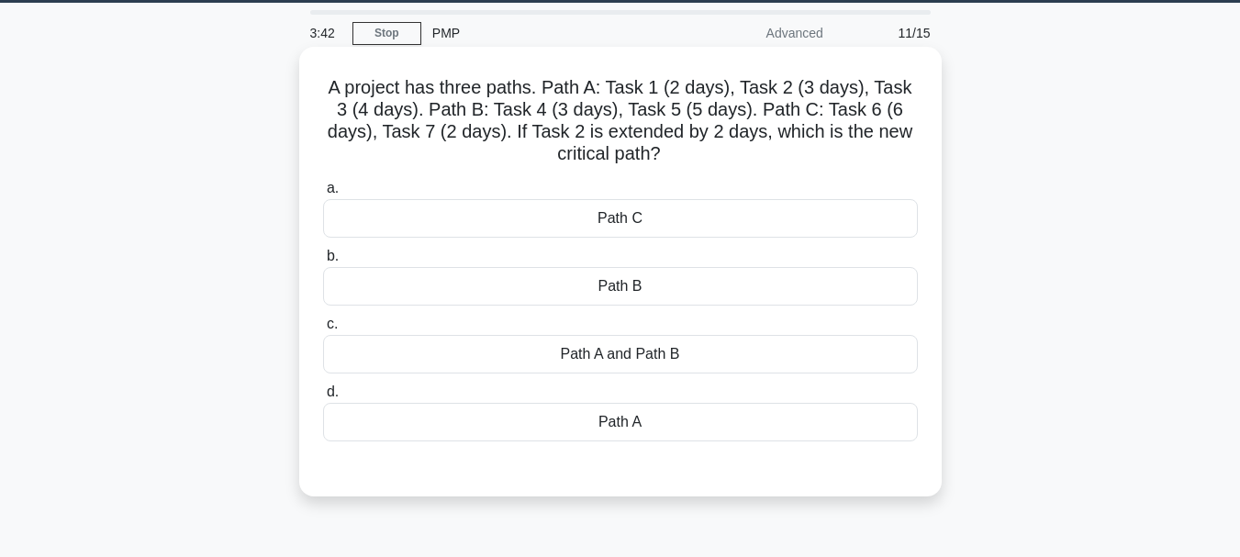
click at [620, 436] on div "Path A" at bounding box center [620, 422] width 595 height 39
click at [323, 398] on input "d. Path A" at bounding box center [323, 392] width 0 height 12
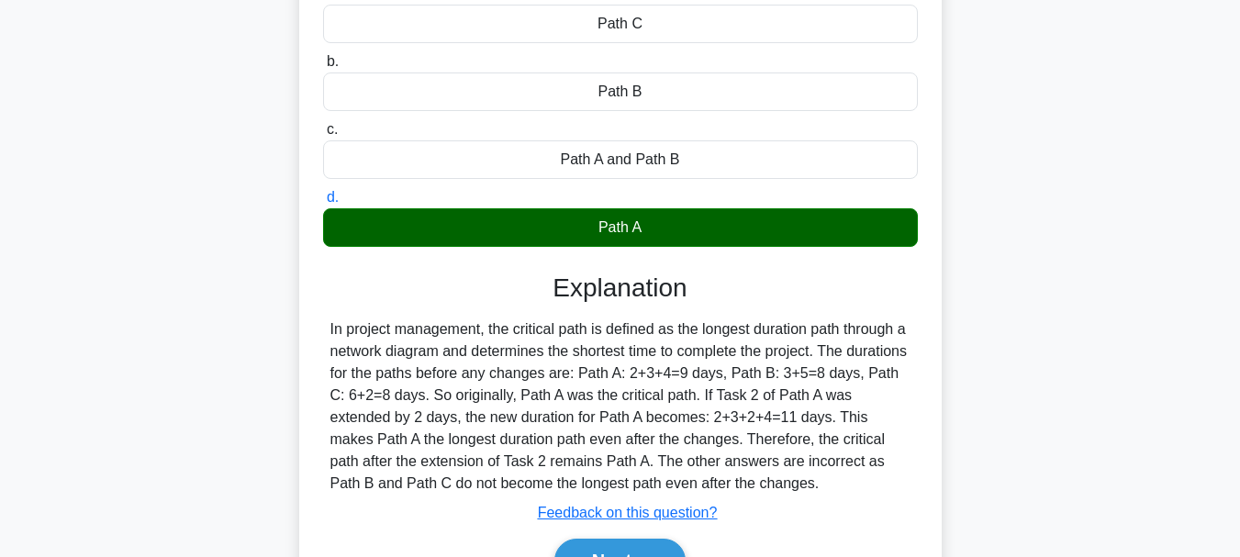
scroll to position [434, 0]
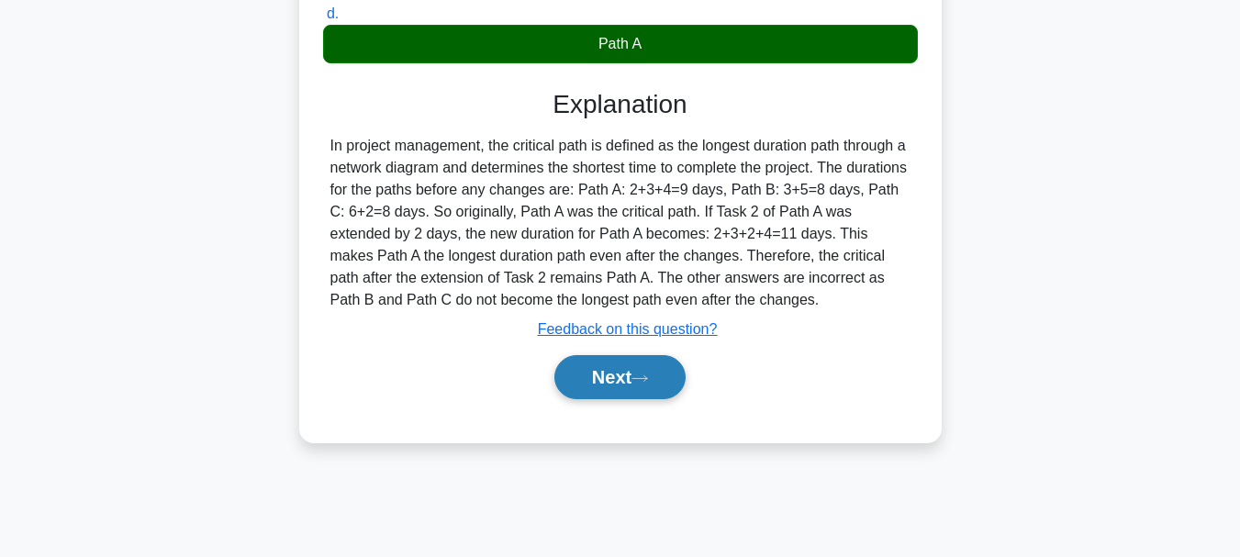
click at [634, 373] on button "Next" at bounding box center [619, 377] width 131 height 44
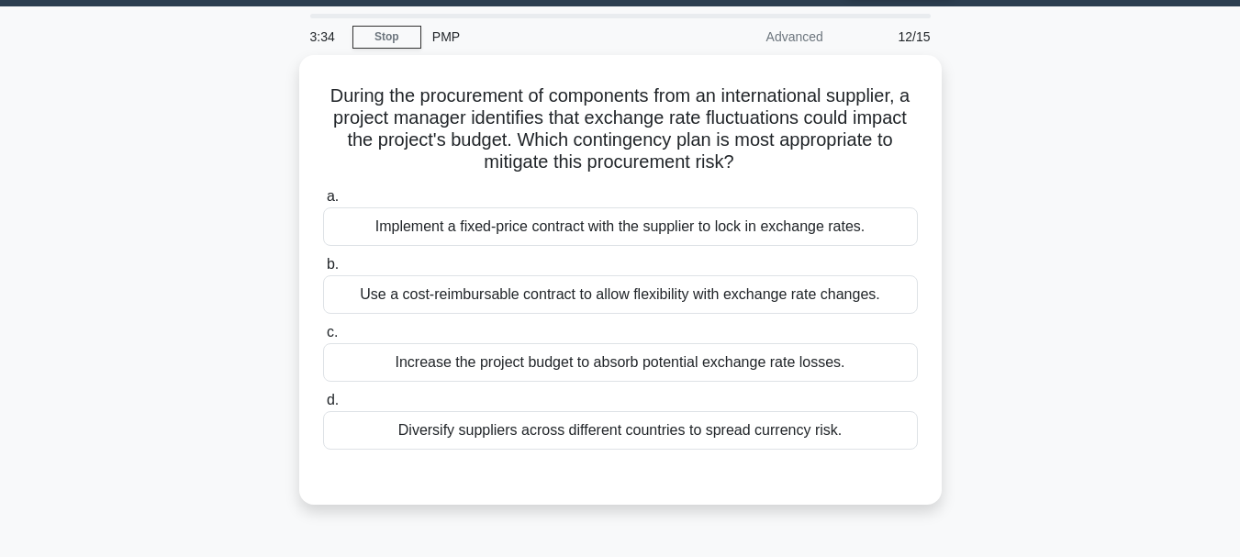
scroll to position [68, 0]
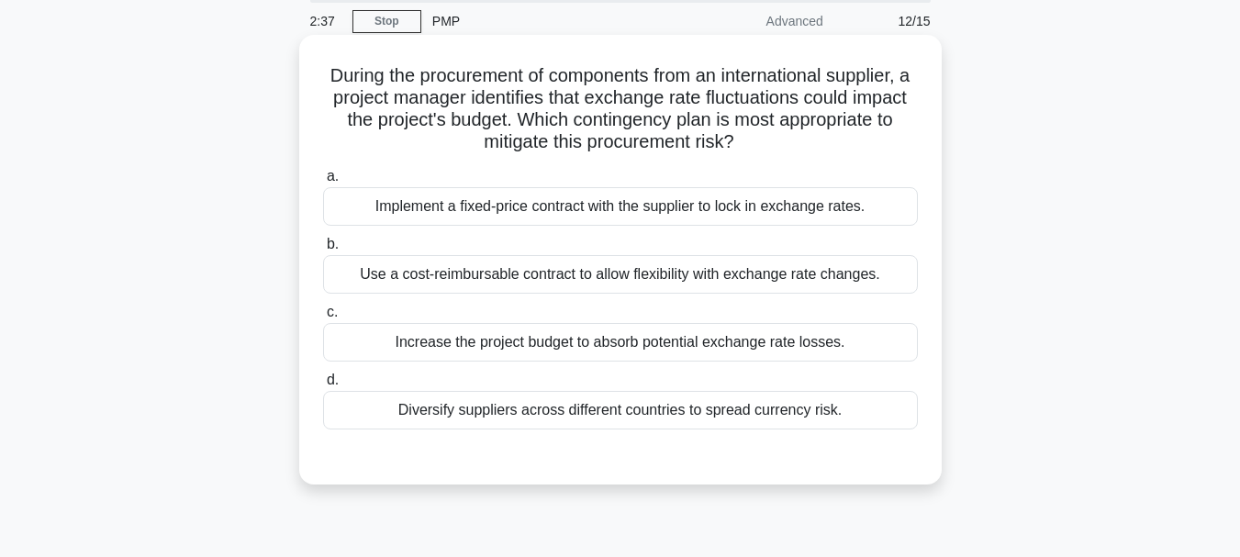
click at [668, 275] on div "Use a cost-reimbursable contract to allow flexibility with exchange rate change…" at bounding box center [620, 274] width 595 height 39
click at [323, 250] on input "b. Use a cost-reimbursable contract to allow flexibility with exchange rate cha…" at bounding box center [323, 245] width 0 height 12
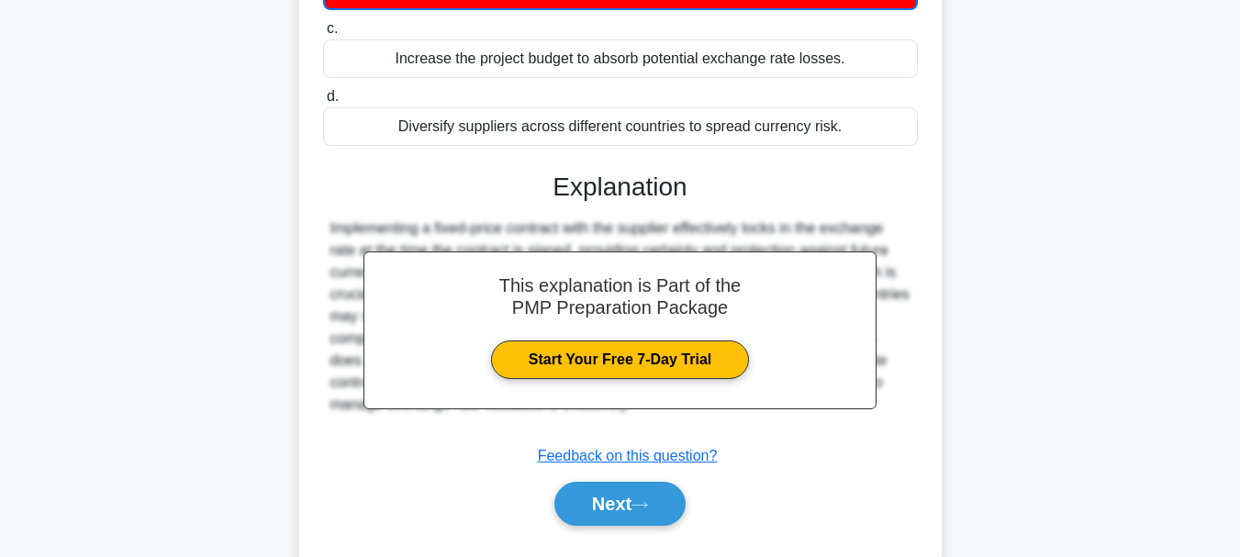
scroll to position [434, 0]
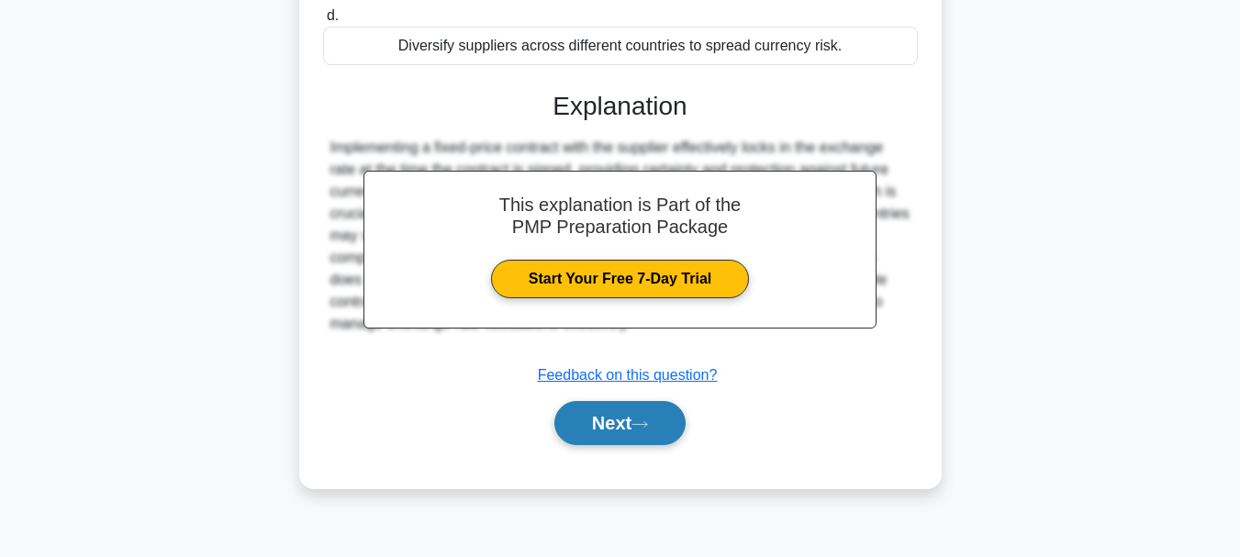
click at [566, 431] on button "Next" at bounding box center [619, 423] width 131 height 44
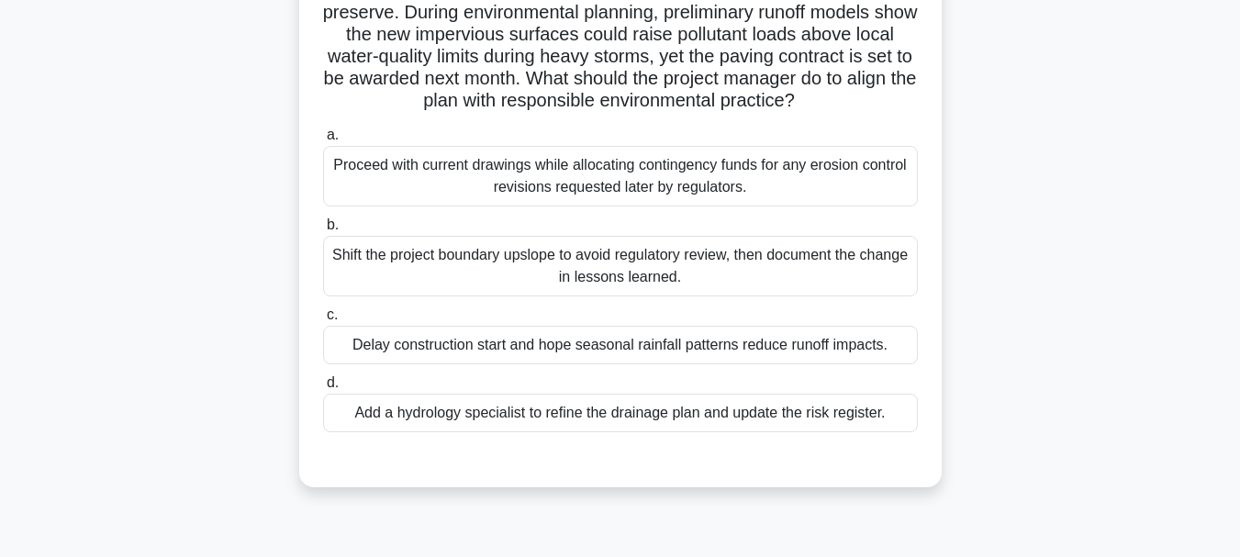
scroll to position [160, 0]
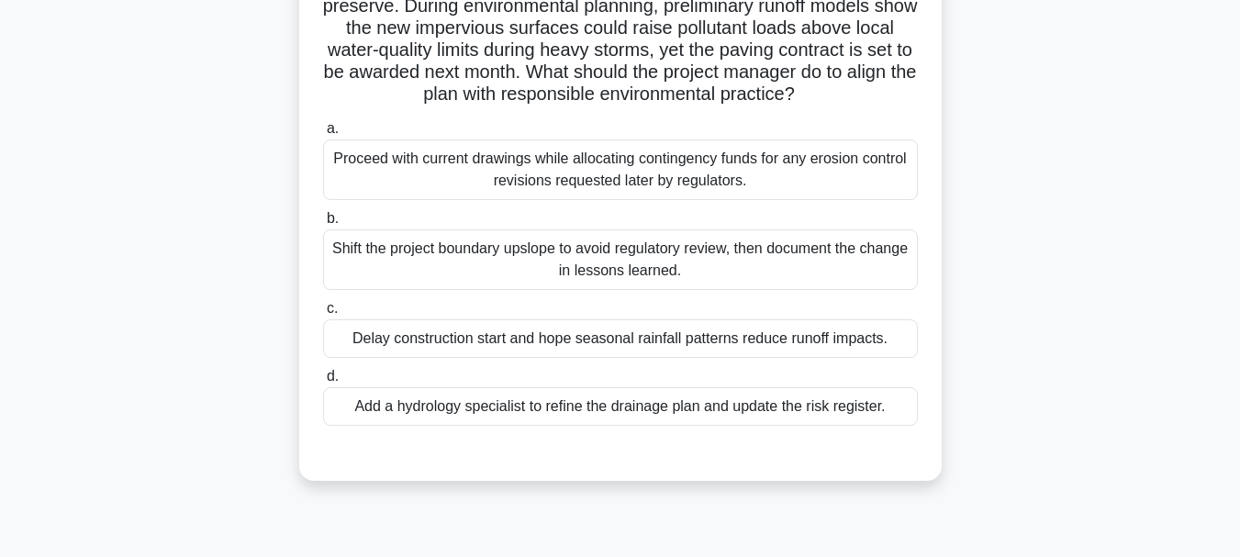
click at [792, 413] on div "Add a hydrology specialist to refine the drainage plan and update the risk regi…" at bounding box center [620, 406] width 595 height 39
click at [323, 383] on input "d. Add a hydrology specialist to refine the drainage plan and update the risk r…" at bounding box center [323, 377] width 0 height 12
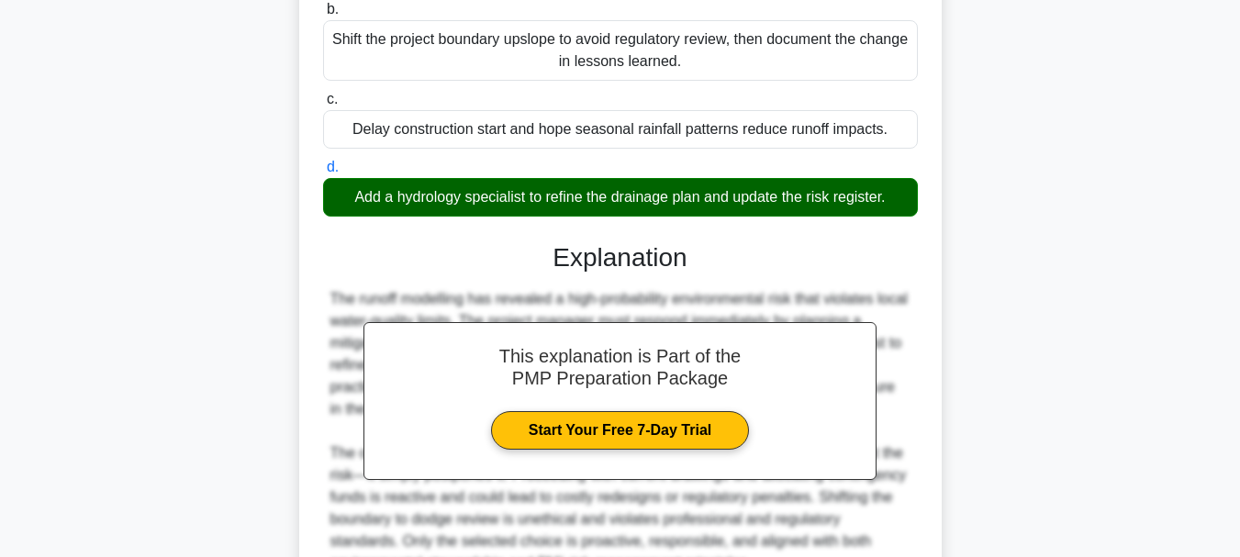
scroll to position [553, 0]
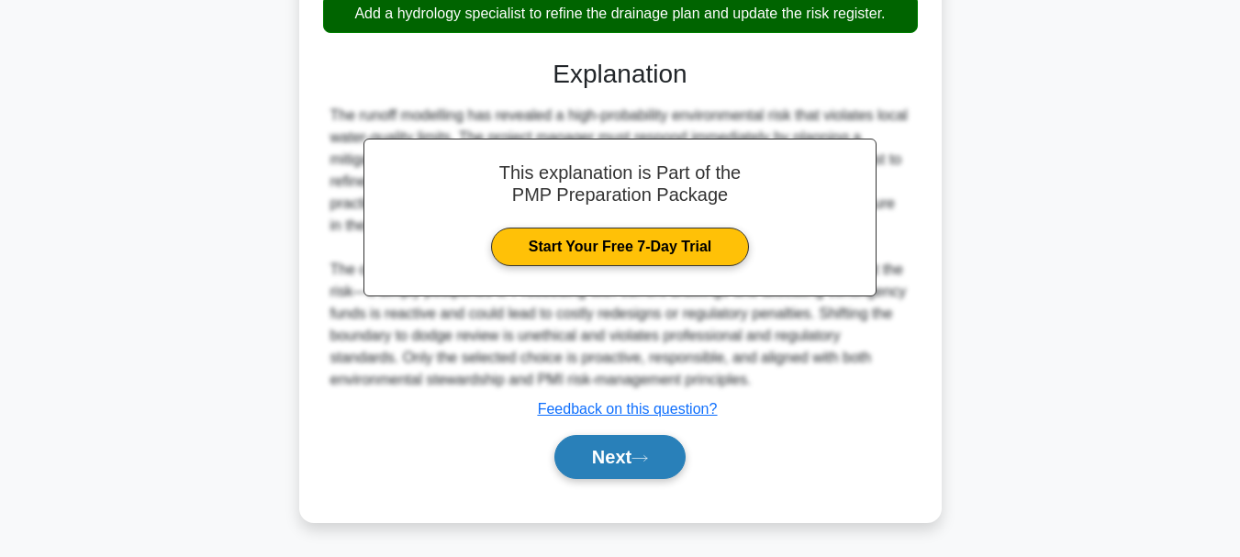
click at [645, 473] on button "Next" at bounding box center [619, 457] width 131 height 44
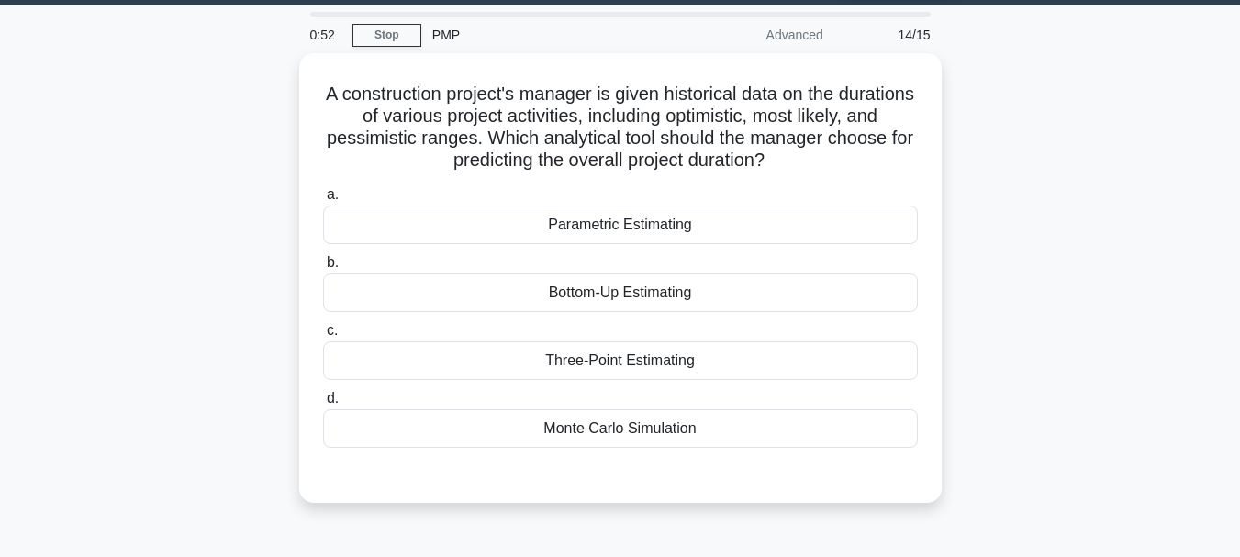
scroll to position [56, 0]
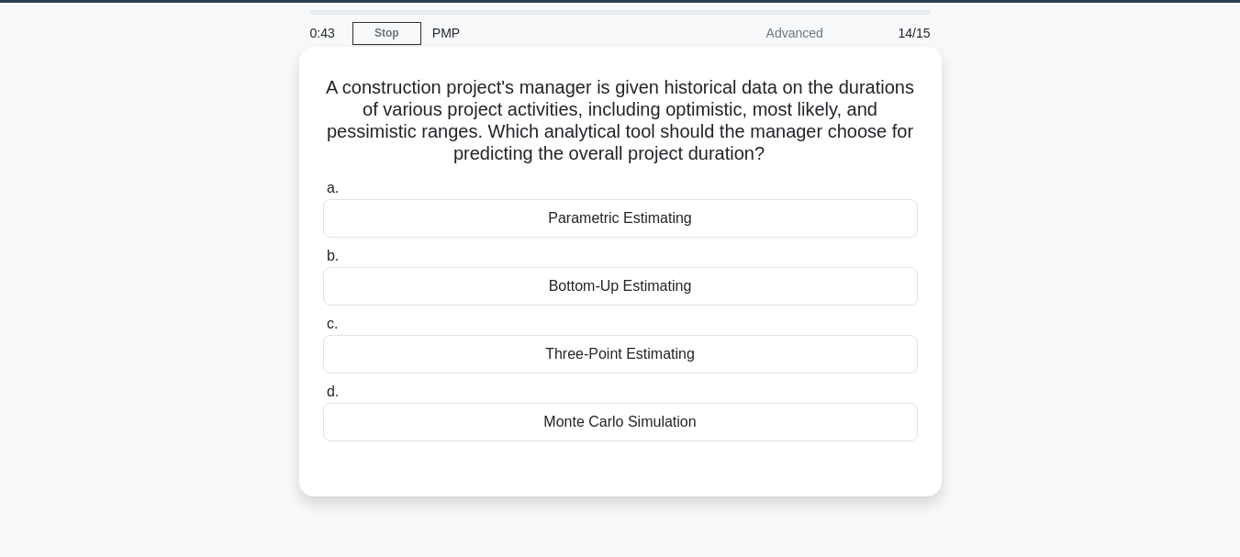
click at [651, 362] on div "Three-Point Estimating" at bounding box center [620, 354] width 595 height 39
click at [323, 330] on input "c. Three-Point Estimating" at bounding box center [323, 324] width 0 height 12
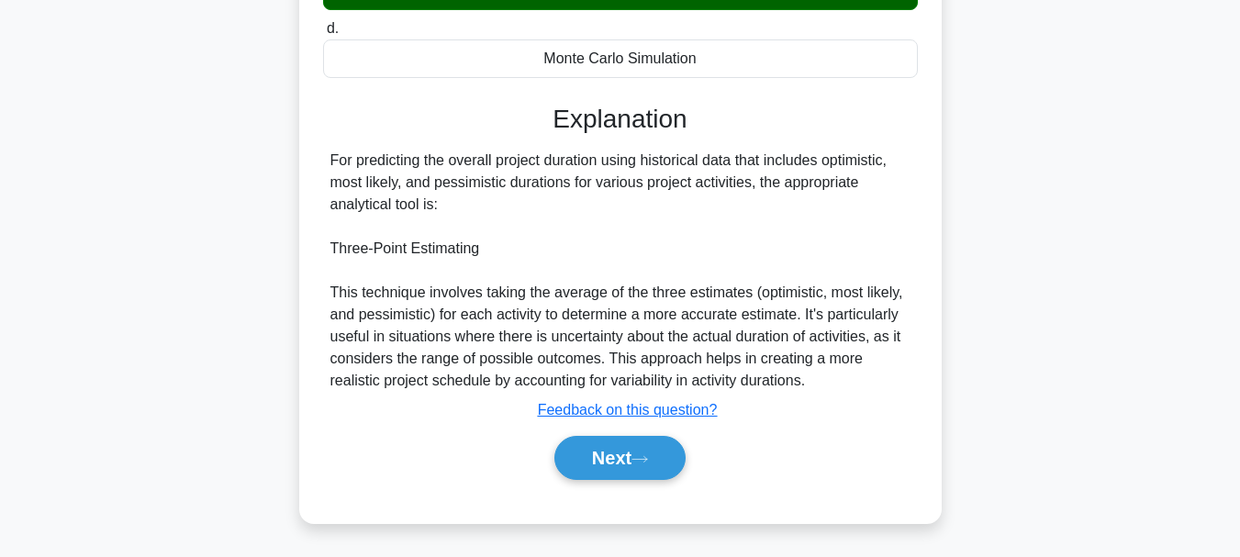
scroll to position [434, 0]
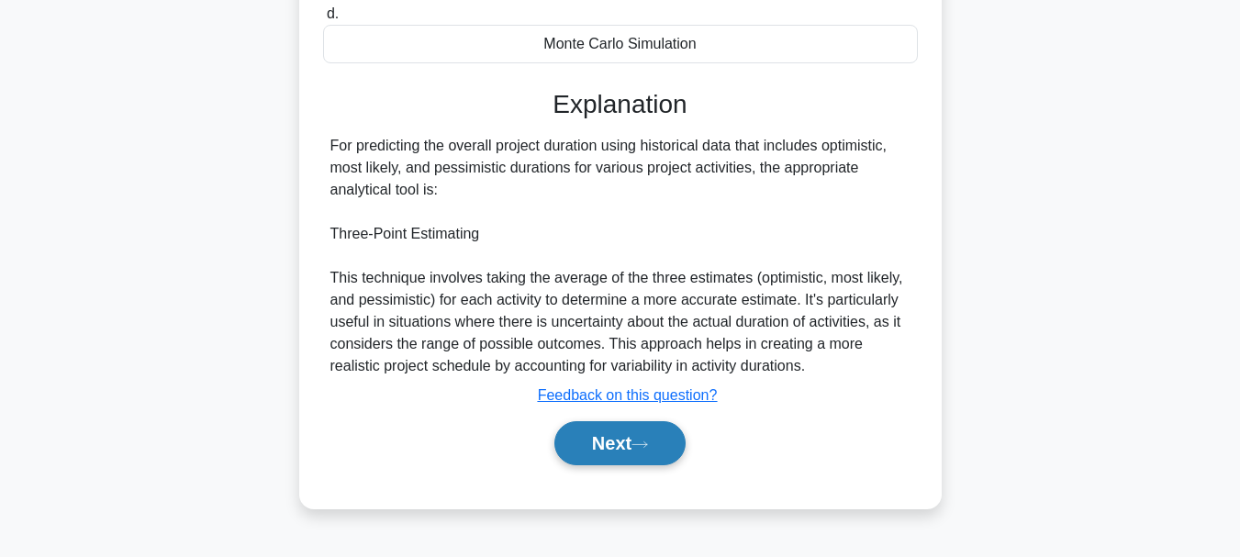
click at [579, 438] on button "Next" at bounding box center [619, 443] width 131 height 44
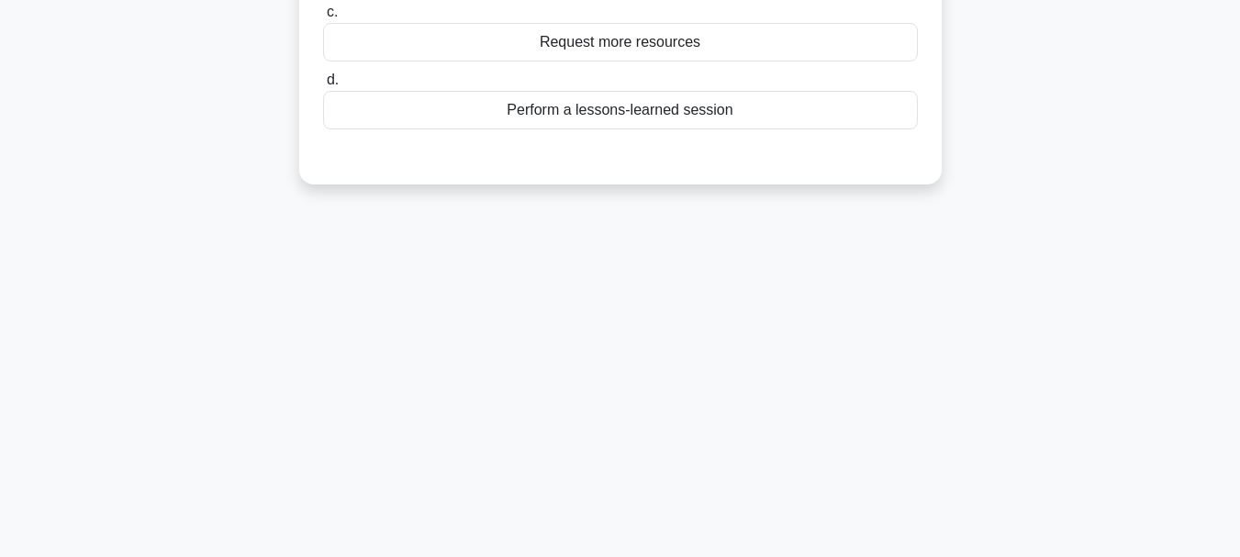
scroll to position [0, 0]
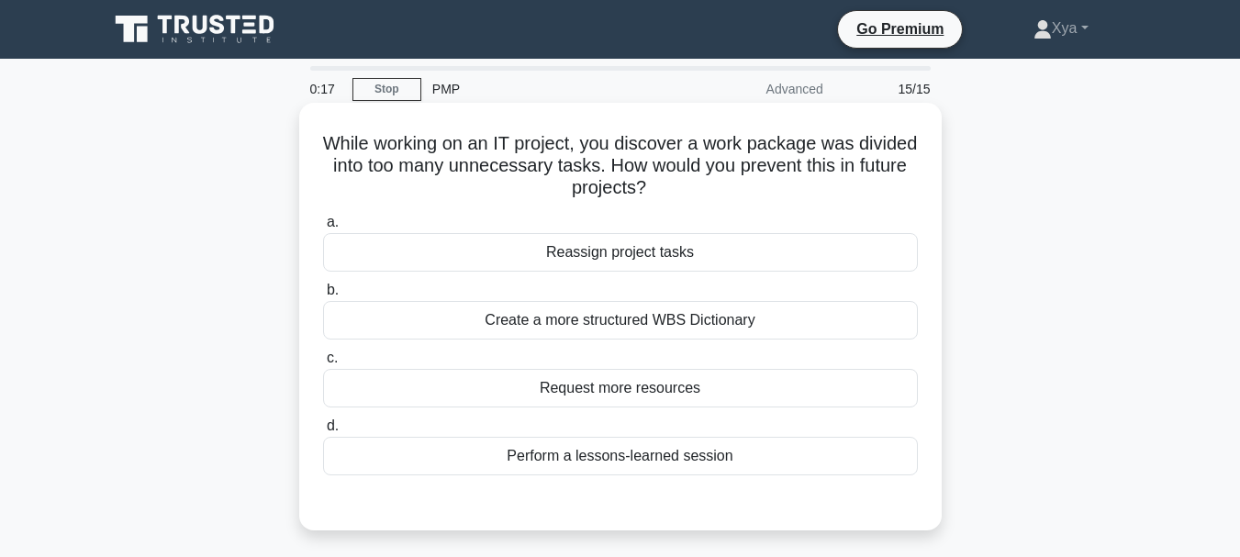
click at [631, 463] on div "Perform a lessons-learned session" at bounding box center [620, 456] width 595 height 39
click at [323, 432] on input "d. Perform a lessons-learned session" at bounding box center [323, 426] width 0 height 12
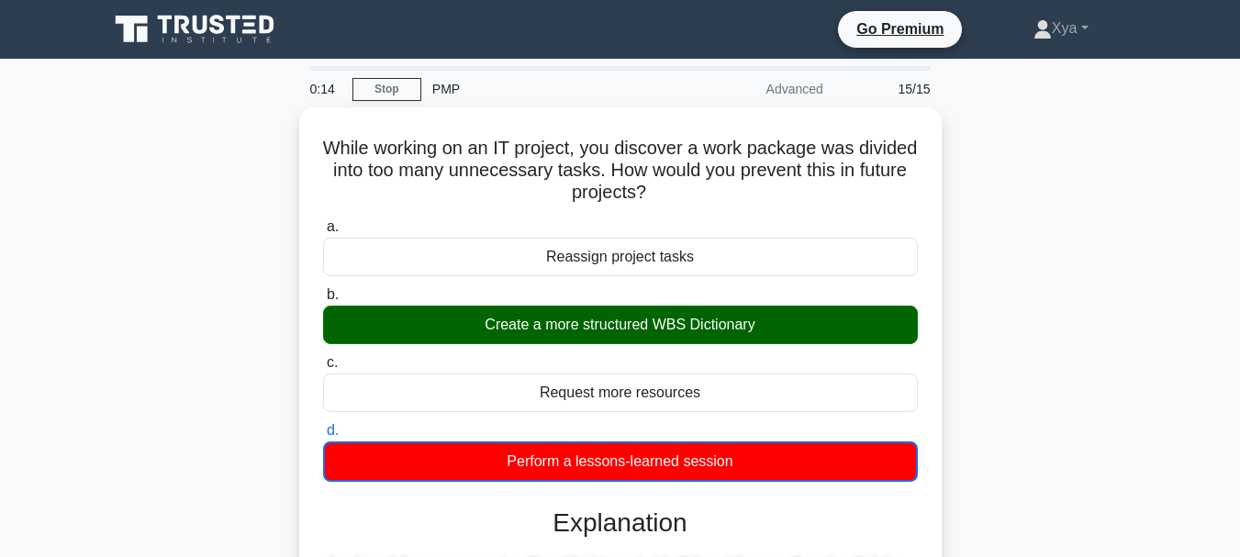
drag, startPoint x: 1239, startPoint y: 235, endPoint x: 1228, endPoint y: 403, distance: 168.3
click at [1228, 403] on main "0:14 Stop PMP Advanced 15/15 While working on an IT project, you discover a wor…" at bounding box center [620, 540] width 1240 height 963
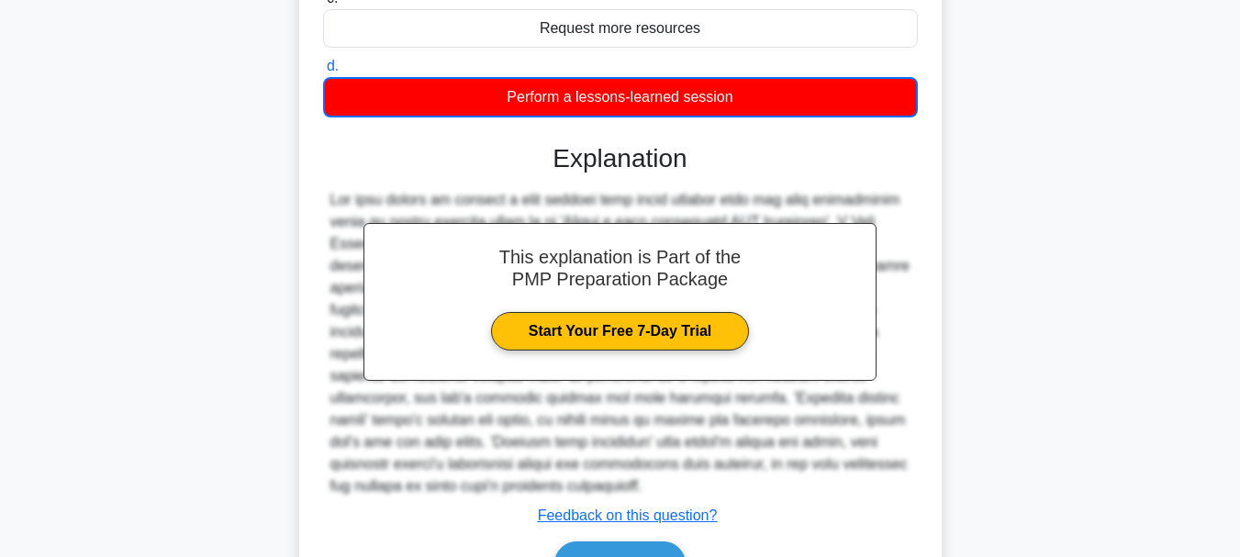
scroll to position [368, 0]
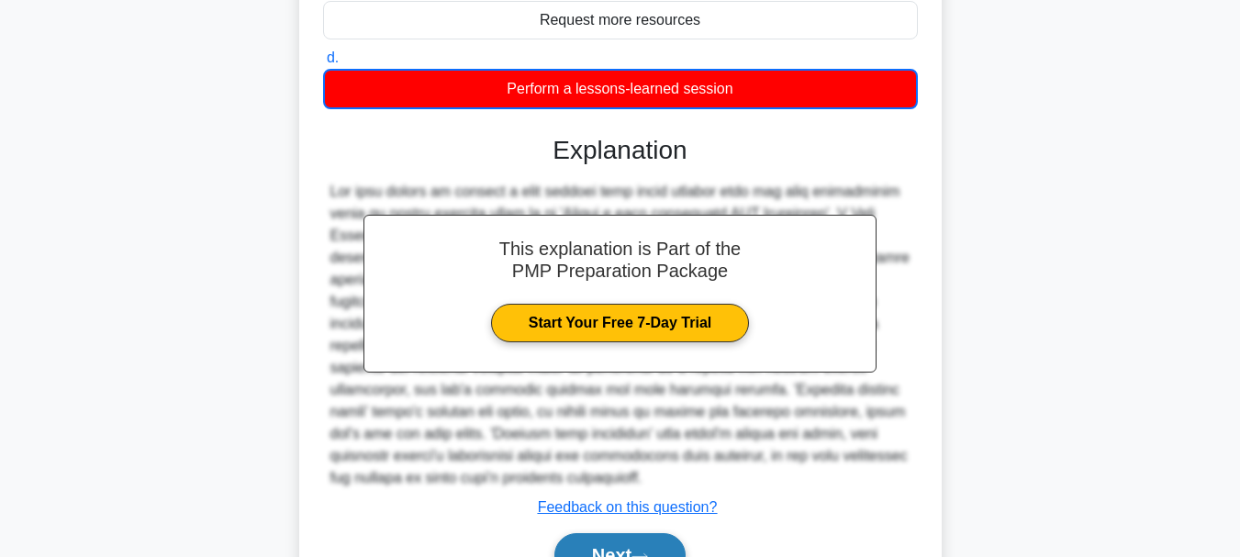
click at [628, 540] on button "Next" at bounding box center [619, 555] width 131 height 44
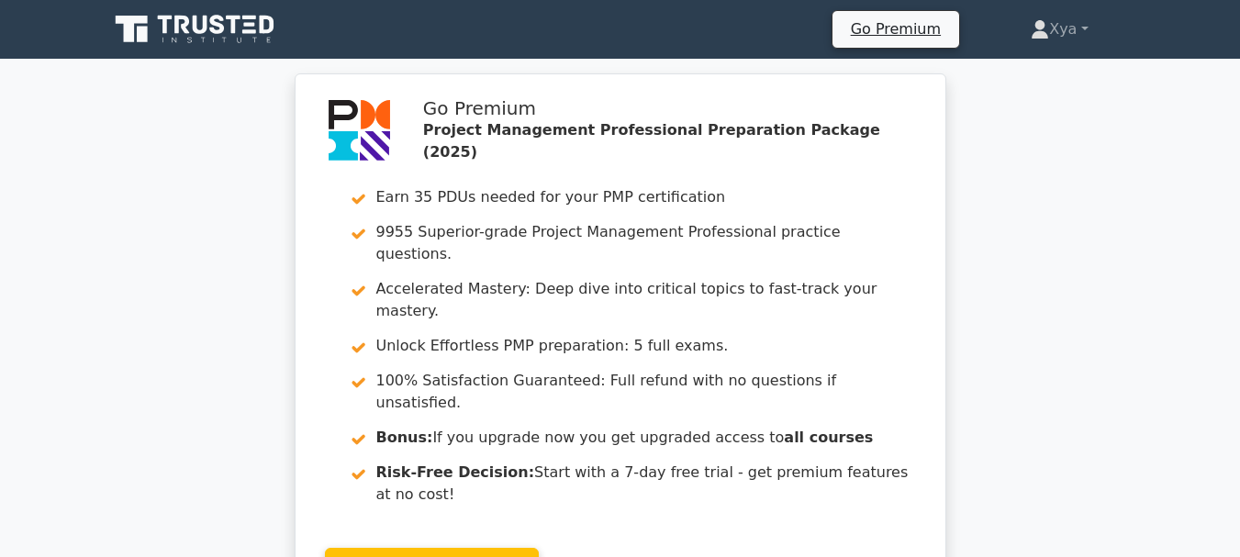
drag, startPoint x: 1238, startPoint y: 36, endPoint x: 1243, endPoint y: 98, distance: 62.6
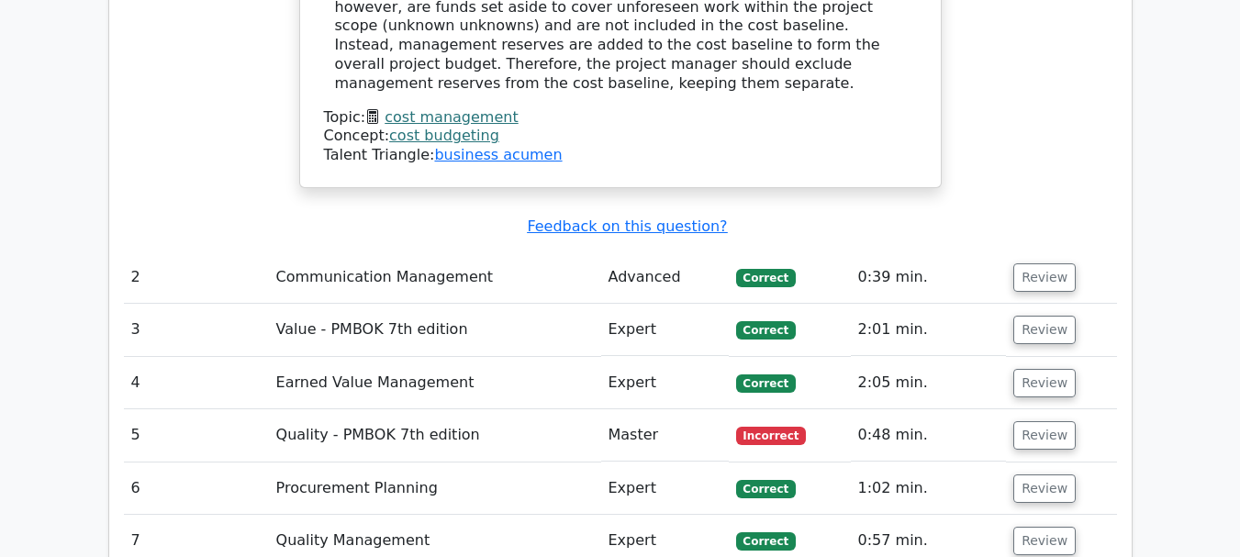
scroll to position [2652, 0]
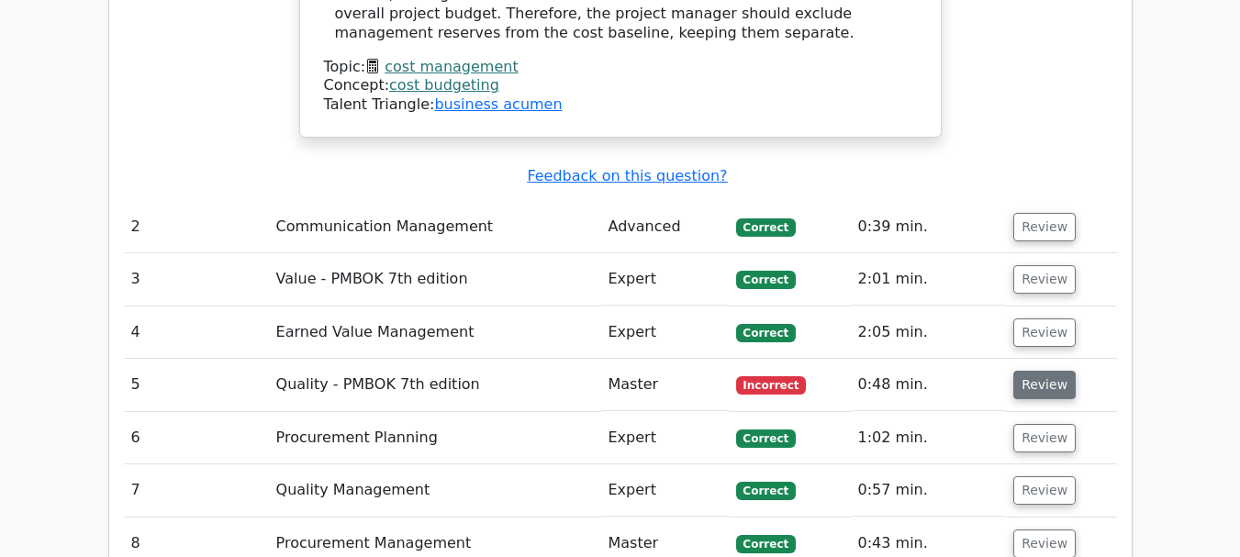
click at [1039, 371] on button "Review" at bounding box center [1044, 385] width 62 height 28
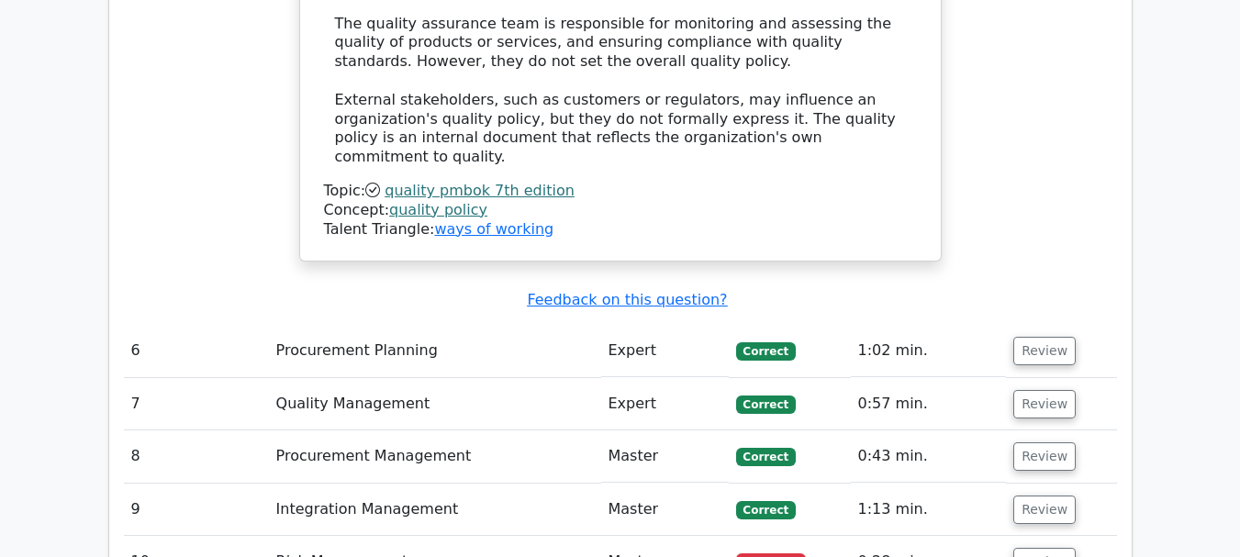
scroll to position [3765, 0]
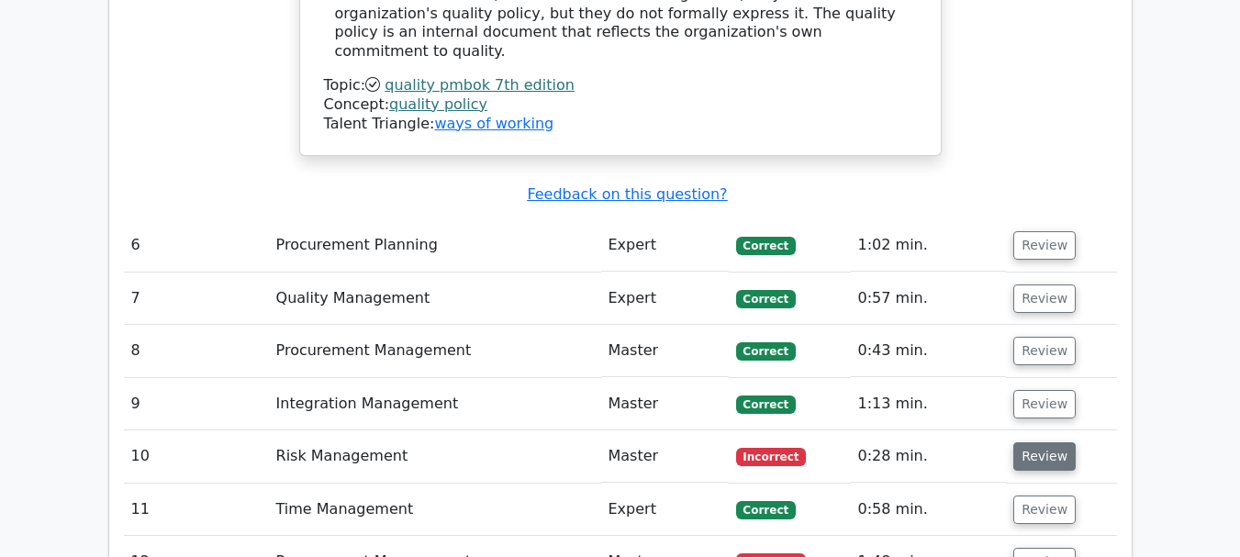
click at [1021, 442] on button "Review" at bounding box center [1044, 456] width 62 height 28
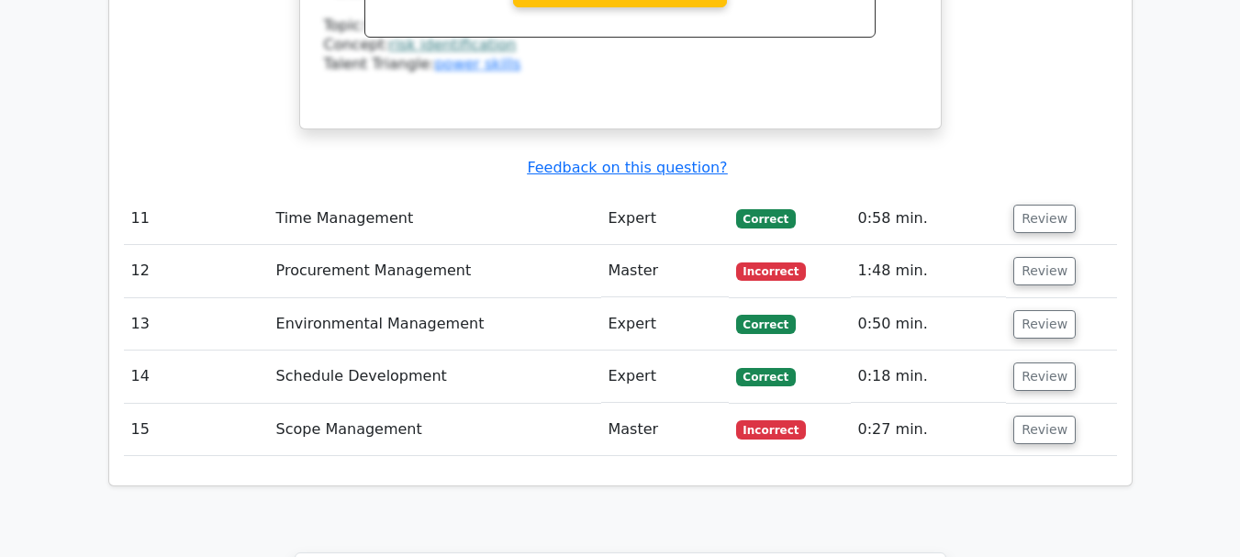
scroll to position [4781, 0]
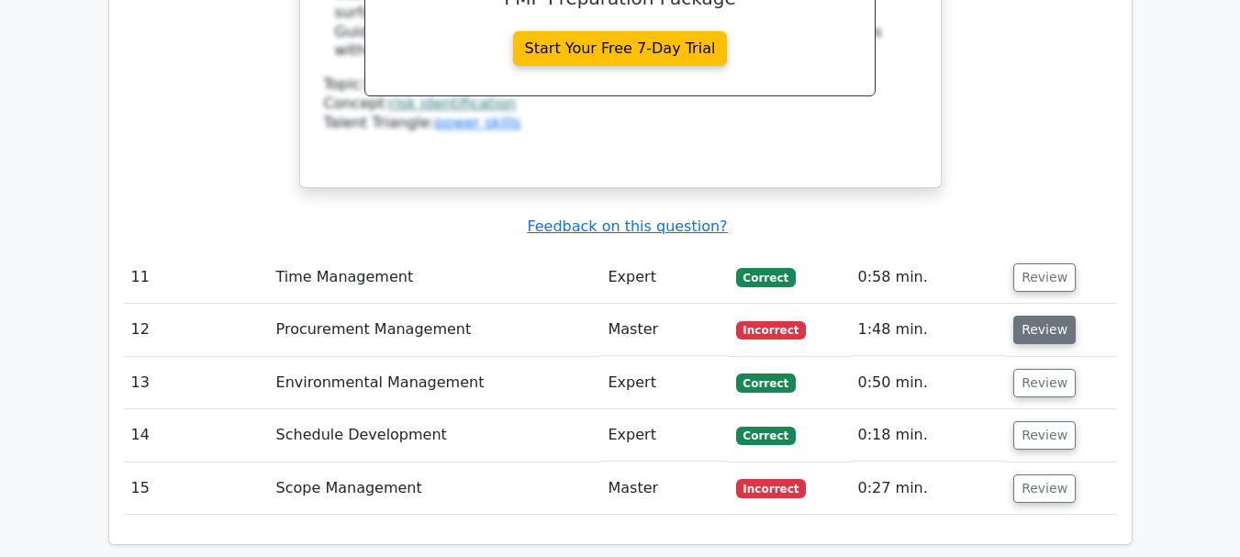
click at [1039, 316] on button "Review" at bounding box center [1044, 330] width 62 height 28
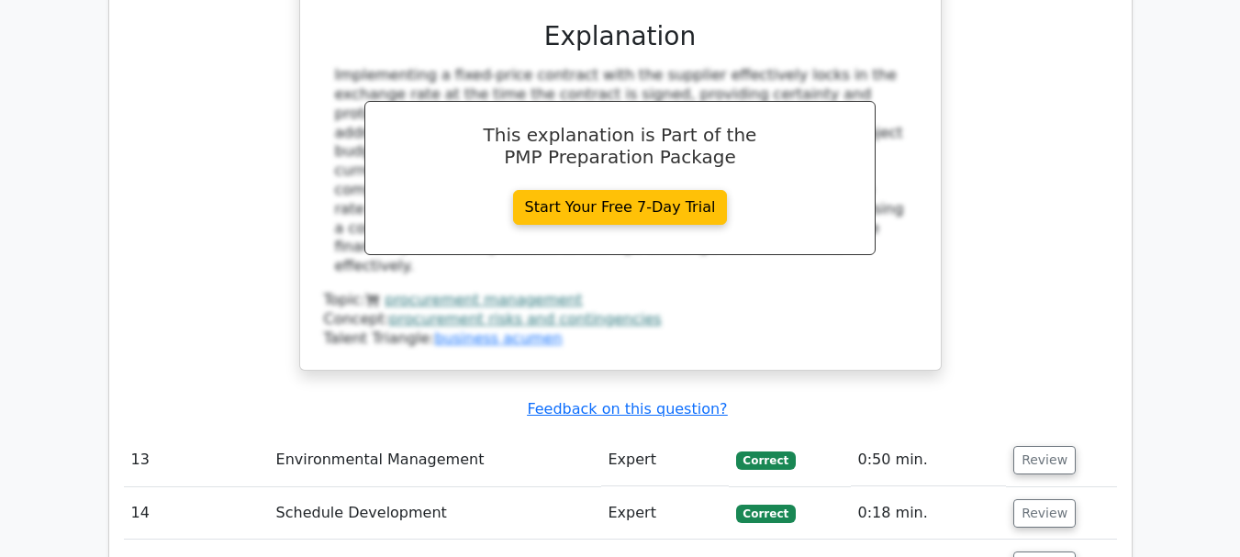
scroll to position [5606, 0]
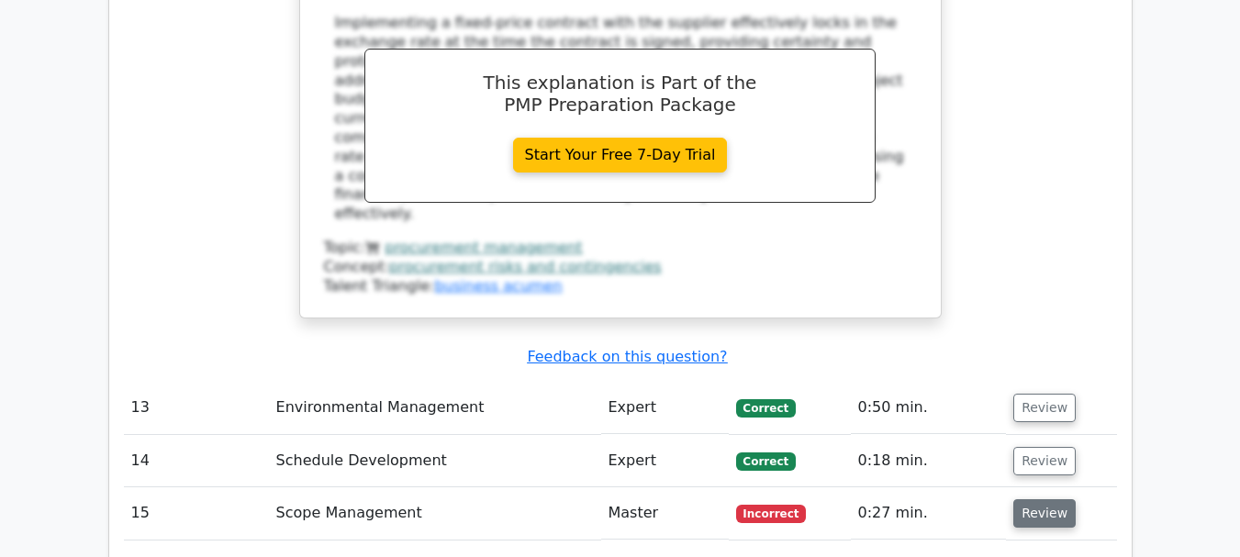
click at [1041, 499] on button "Review" at bounding box center [1044, 513] width 62 height 28
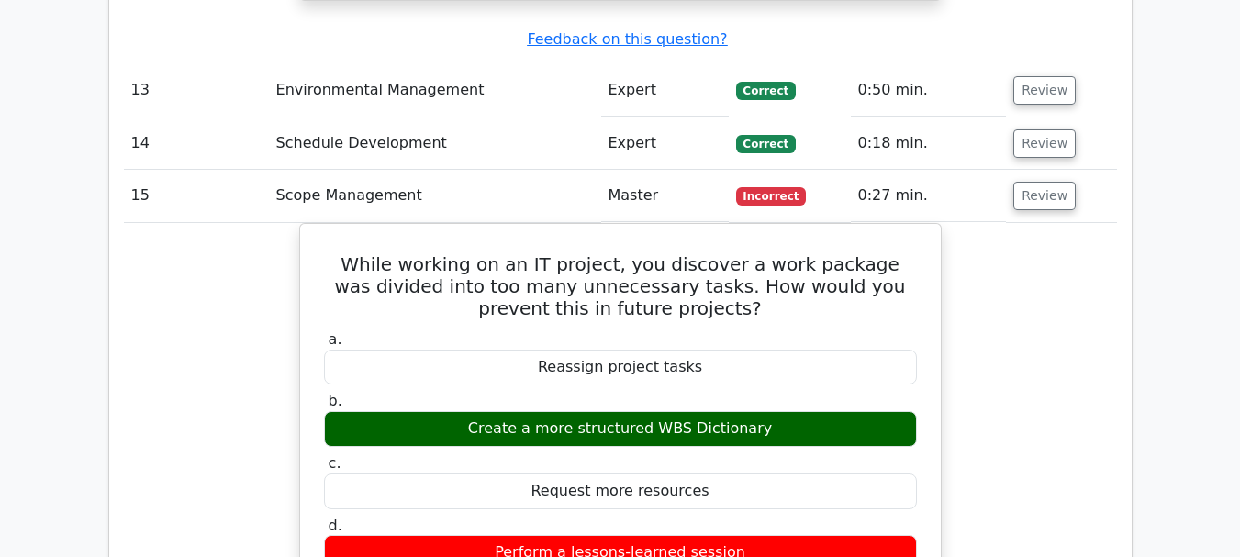
scroll to position [5915, 0]
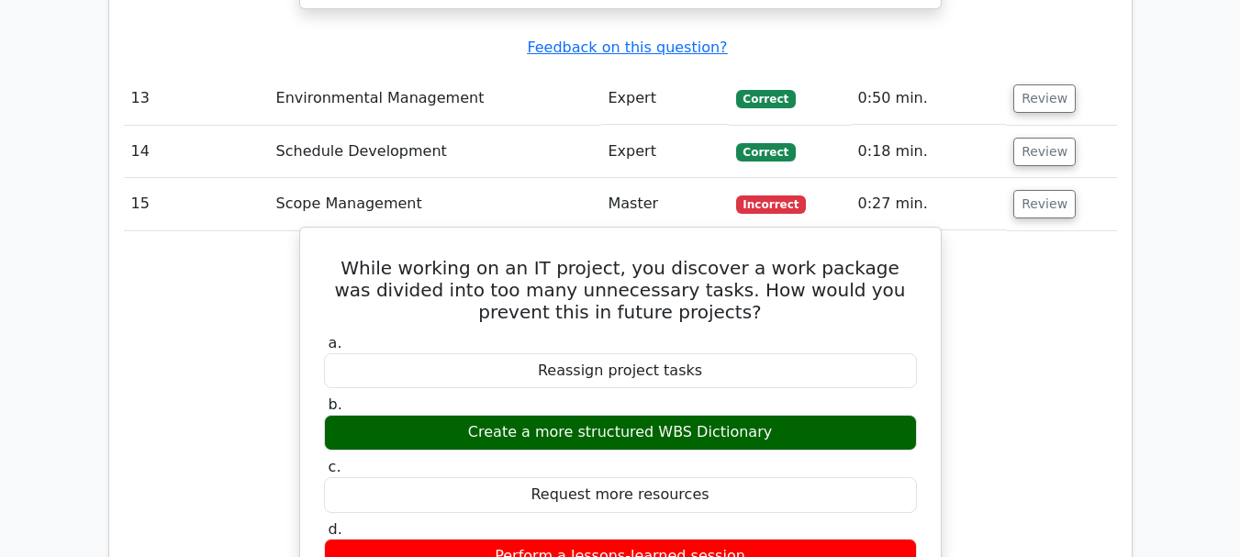
drag, startPoint x: 740, startPoint y: 319, endPoint x: 344, endPoint y: 18, distance: 496.9
copy div "While working on an IT project, you discover a work package was divided into to…"
click at [743, 539] on div "Perform a lessons-learned session" at bounding box center [620, 557] width 593 height 36
click at [747, 539] on div "Perform a lessons-learned session" at bounding box center [620, 557] width 593 height 36
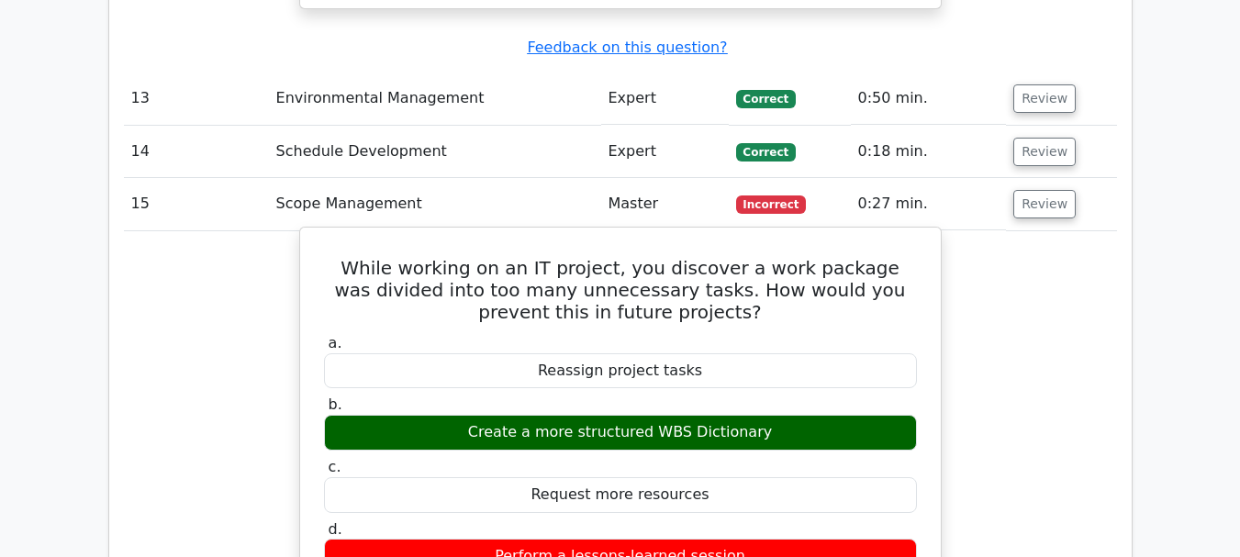
drag, startPoint x: 763, startPoint y: 296, endPoint x: 506, endPoint y: 305, distance: 258.0
click at [506, 539] on div "Perform a lessons-learned session" at bounding box center [620, 557] width 593 height 36
copy div "Perform a lessons-learned session"
